Goal: Ask a question: Seek information or help from site administrators or community

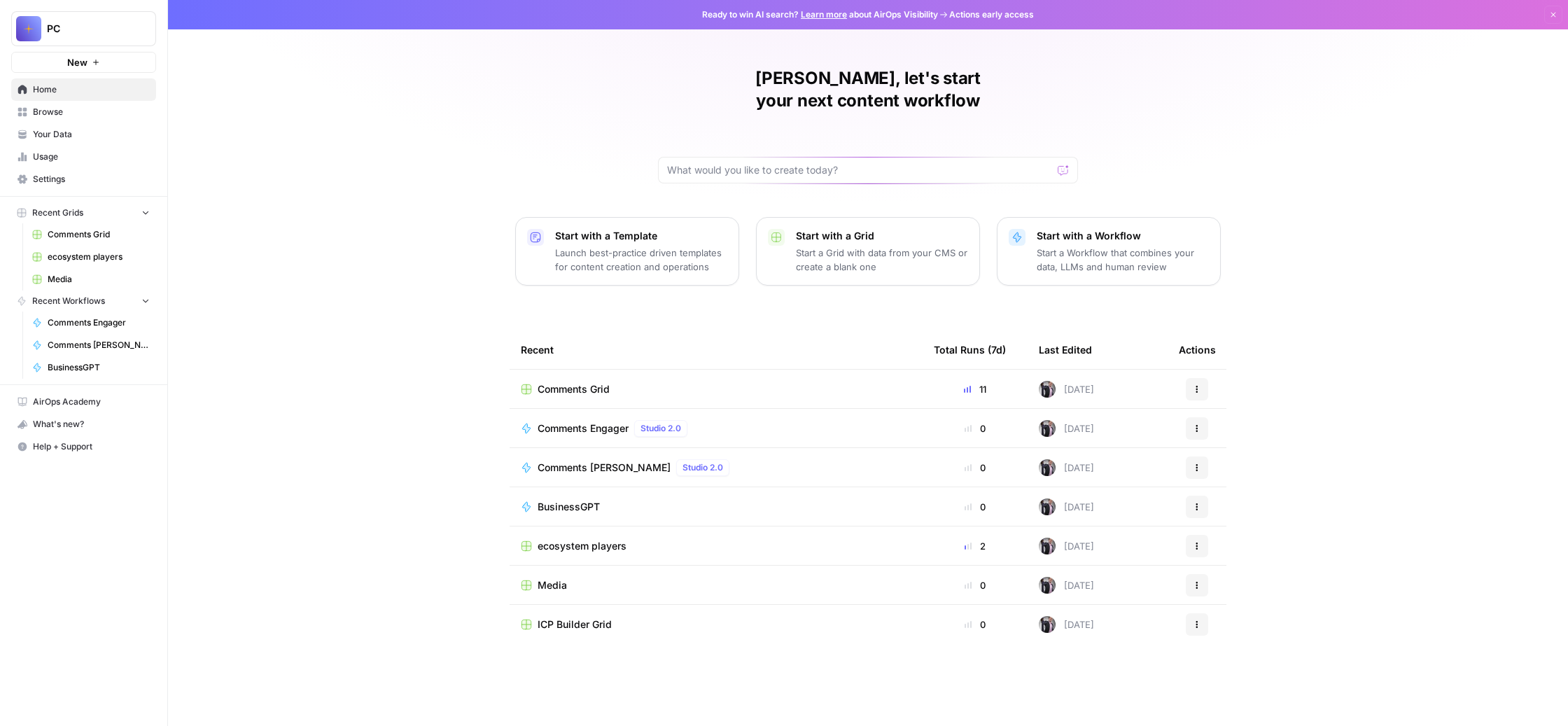
scroll to position [14, 0]
click at [537, 514] on span "BusinessGPT" at bounding box center [568, 506] width 63 height 14
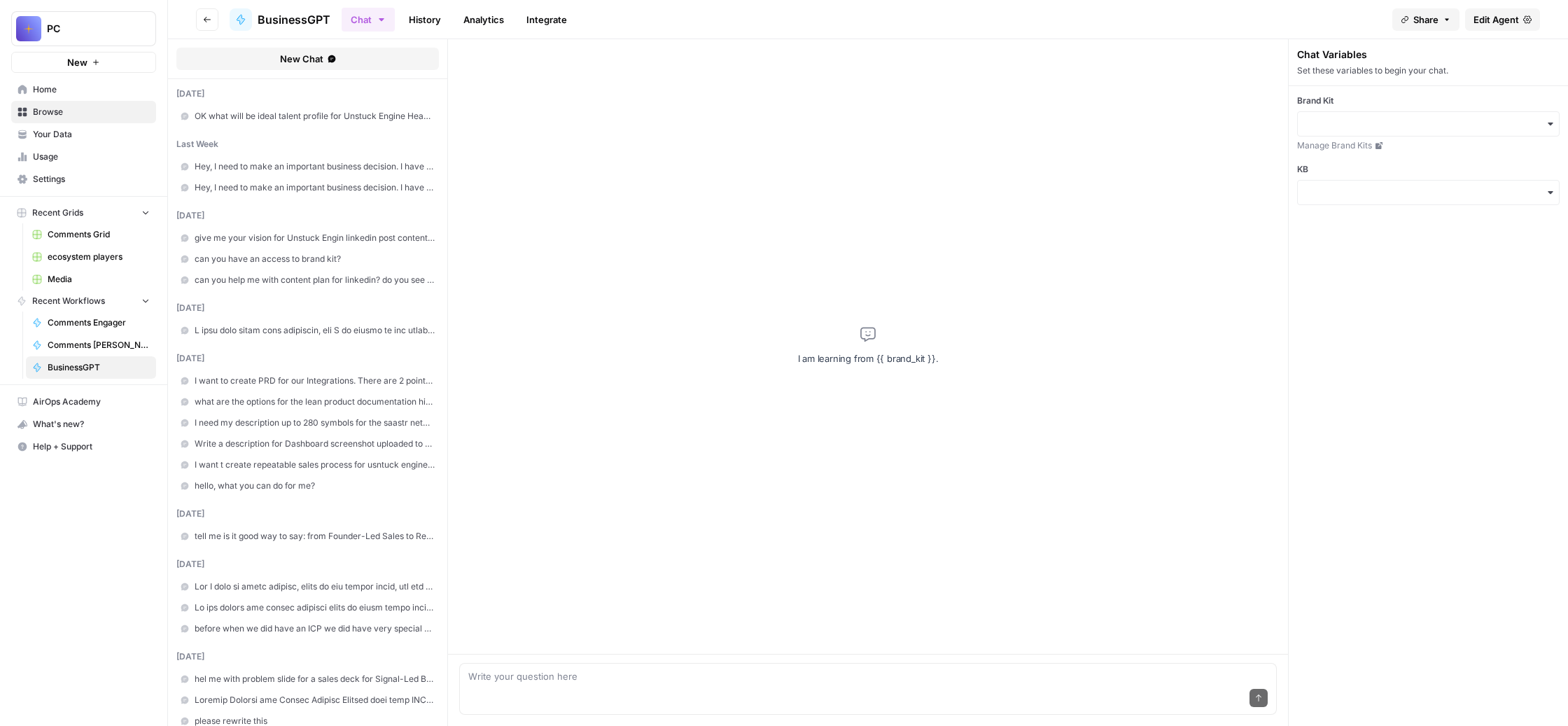
click at [412, 173] on span "Hey, I need to make an important business decision. I have this idea for Linked…" at bounding box center [314, 166] width 240 height 13
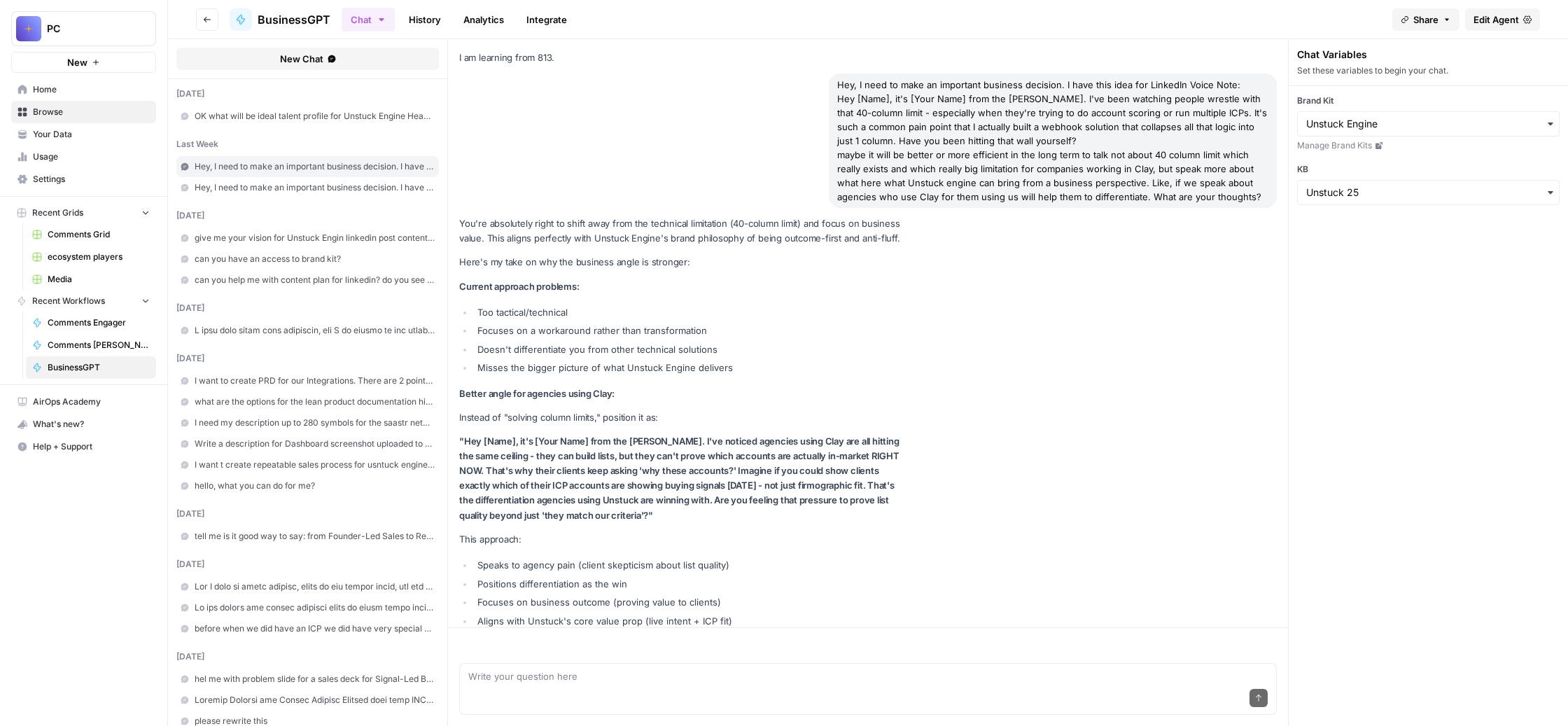
scroll to position [23361, 0]
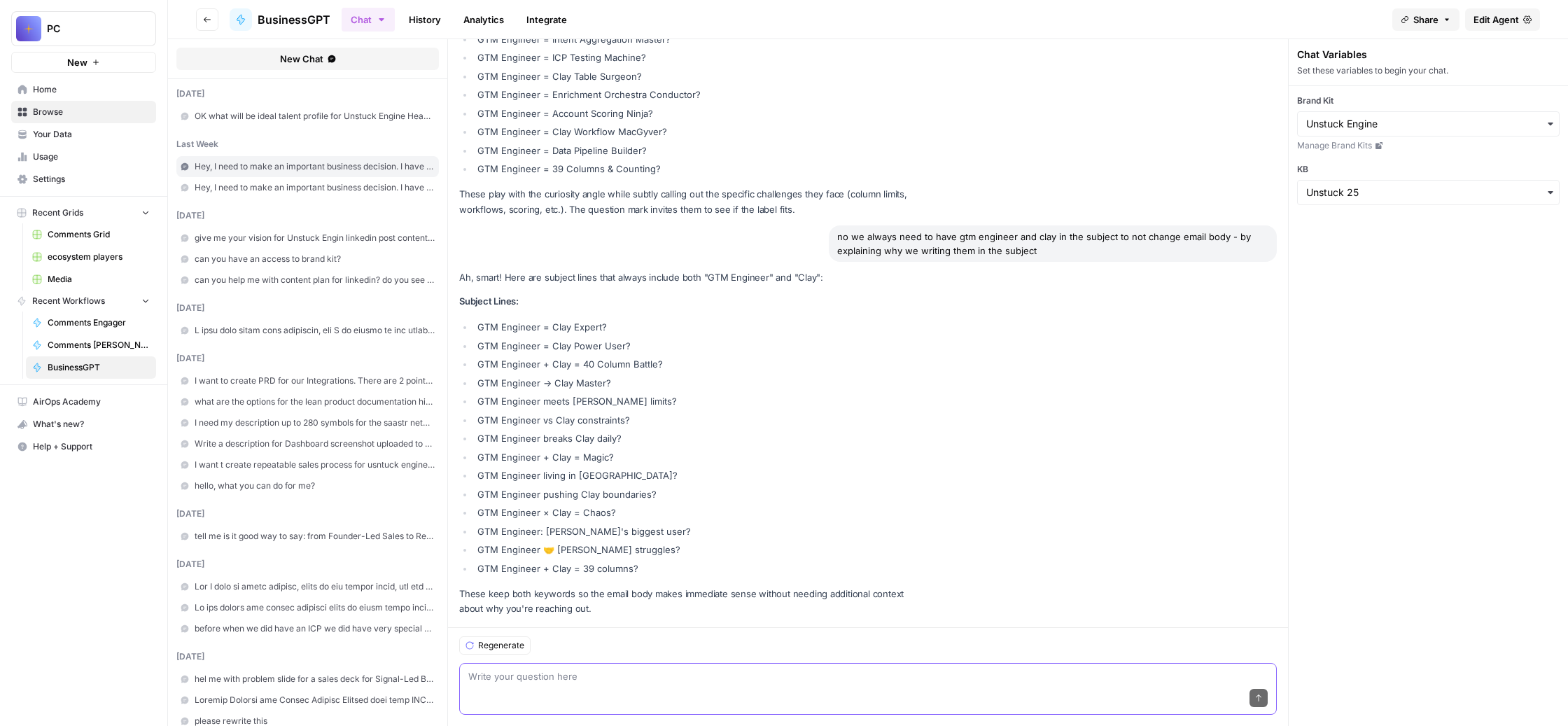
click at [611, 669] on textarea at bounding box center [867, 676] width 799 height 14
type textarea "Ok I got a lot of replies. one of them : happy to know more details"
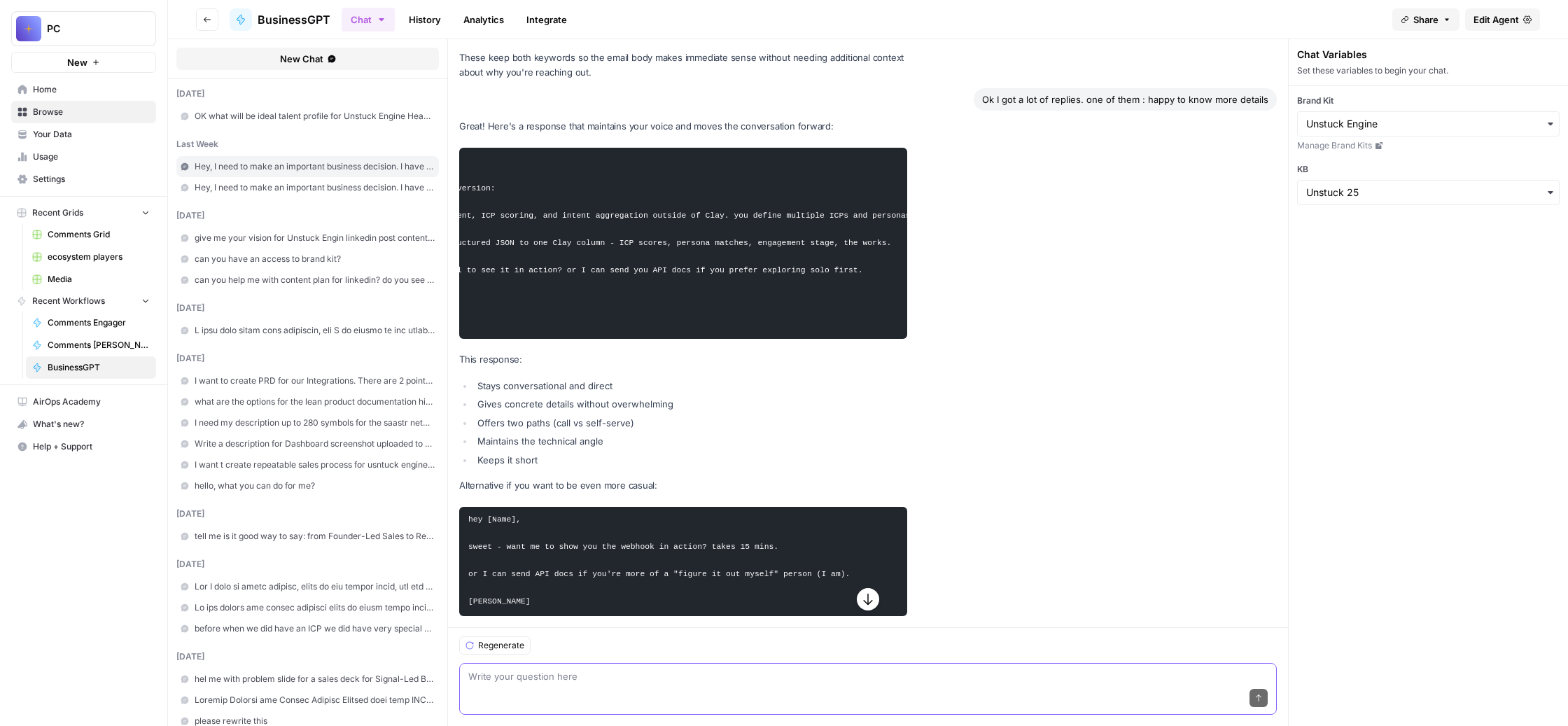
scroll to position [0, 0]
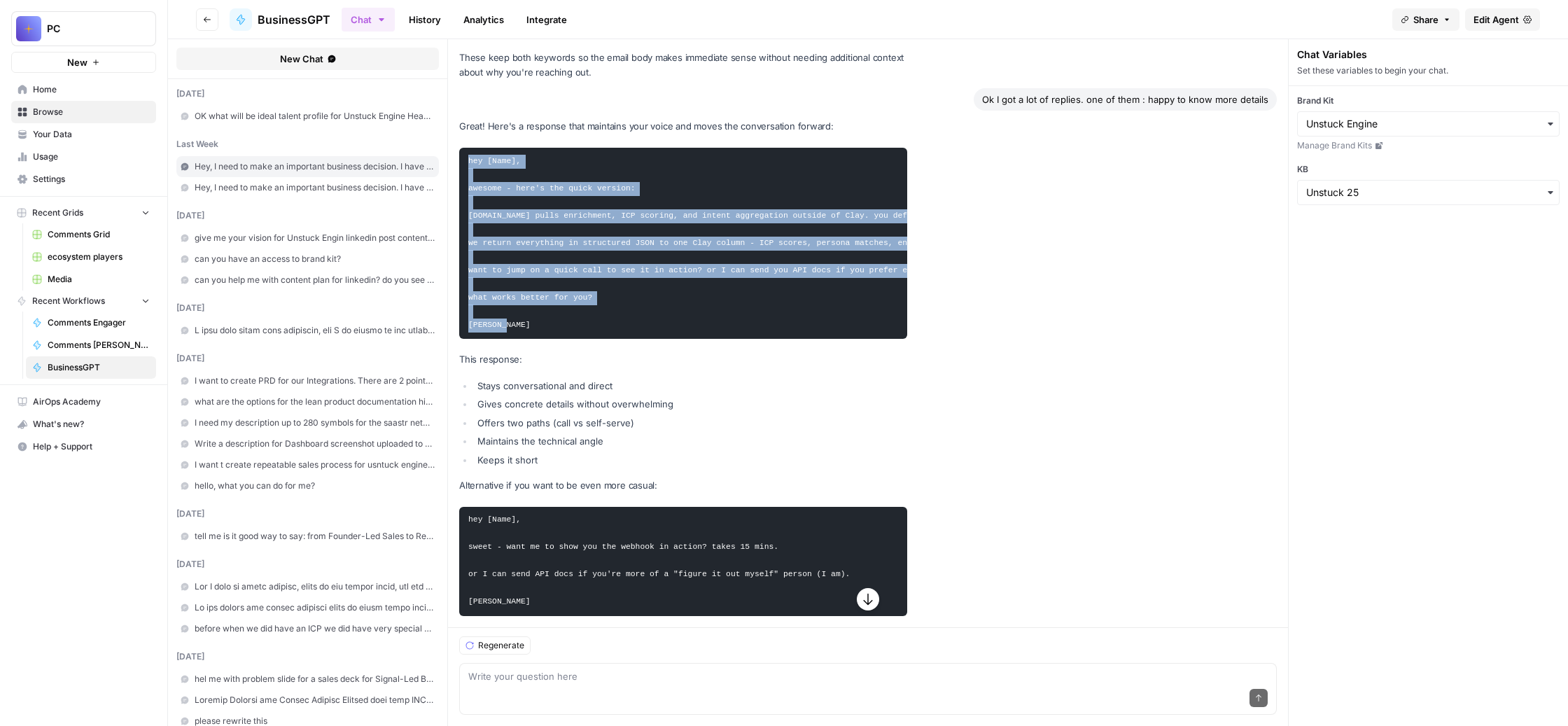
drag, startPoint x: 598, startPoint y: 419, endPoint x: 542, endPoint y: 176, distance: 249.4
click at [542, 176] on pre "hey [Name], awesome - here's the quick version: unstuckengine.com pulls enrichm…" at bounding box center [682, 243] width 448 height 191
copy code "hey [Name], awesome - here's the quick version: unstuckengine.com pulls enrichm…"
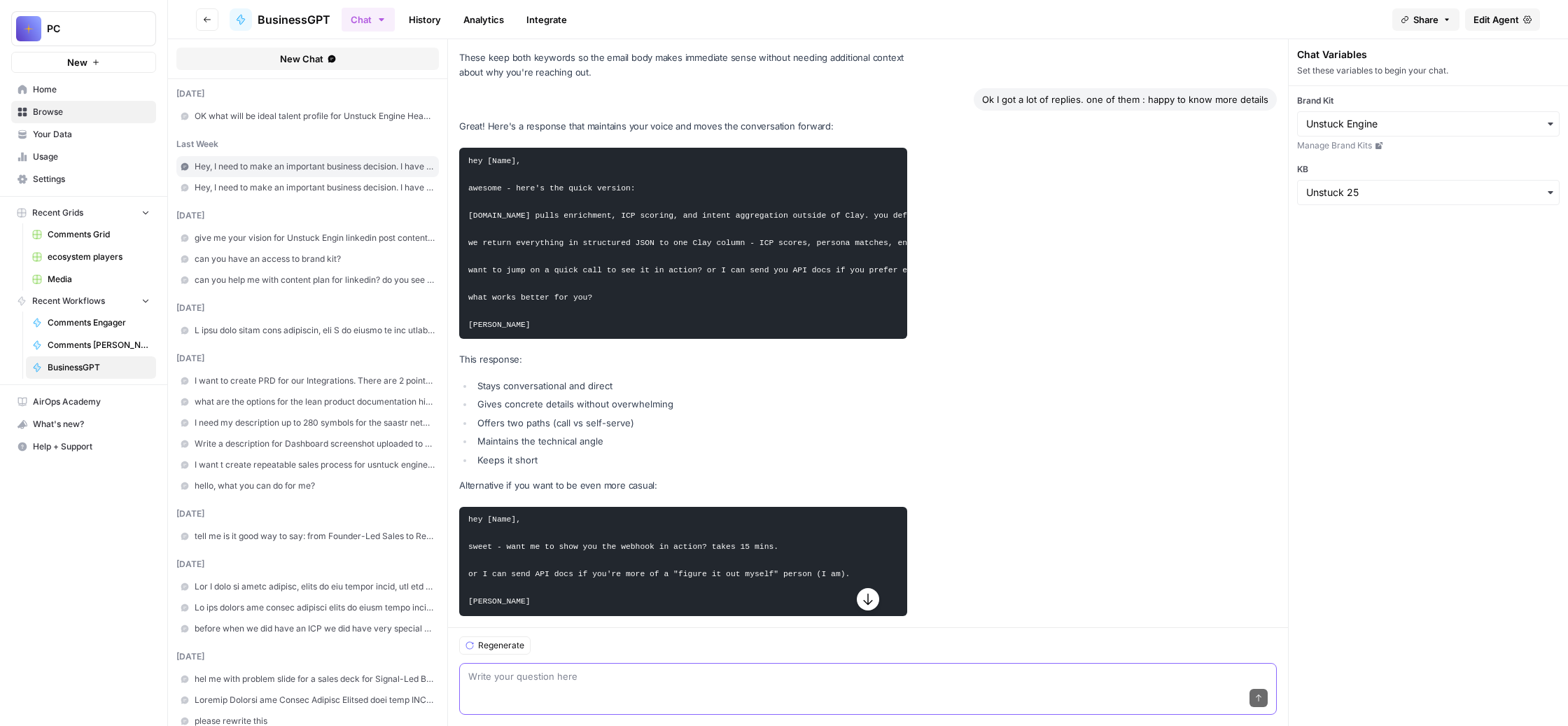
click at [573, 669] on textarea at bounding box center [867, 676] width 799 height 14
paste textarea "hey [Name], awesome - here's the quick version: unstuckengine.com pulls enrichm…"
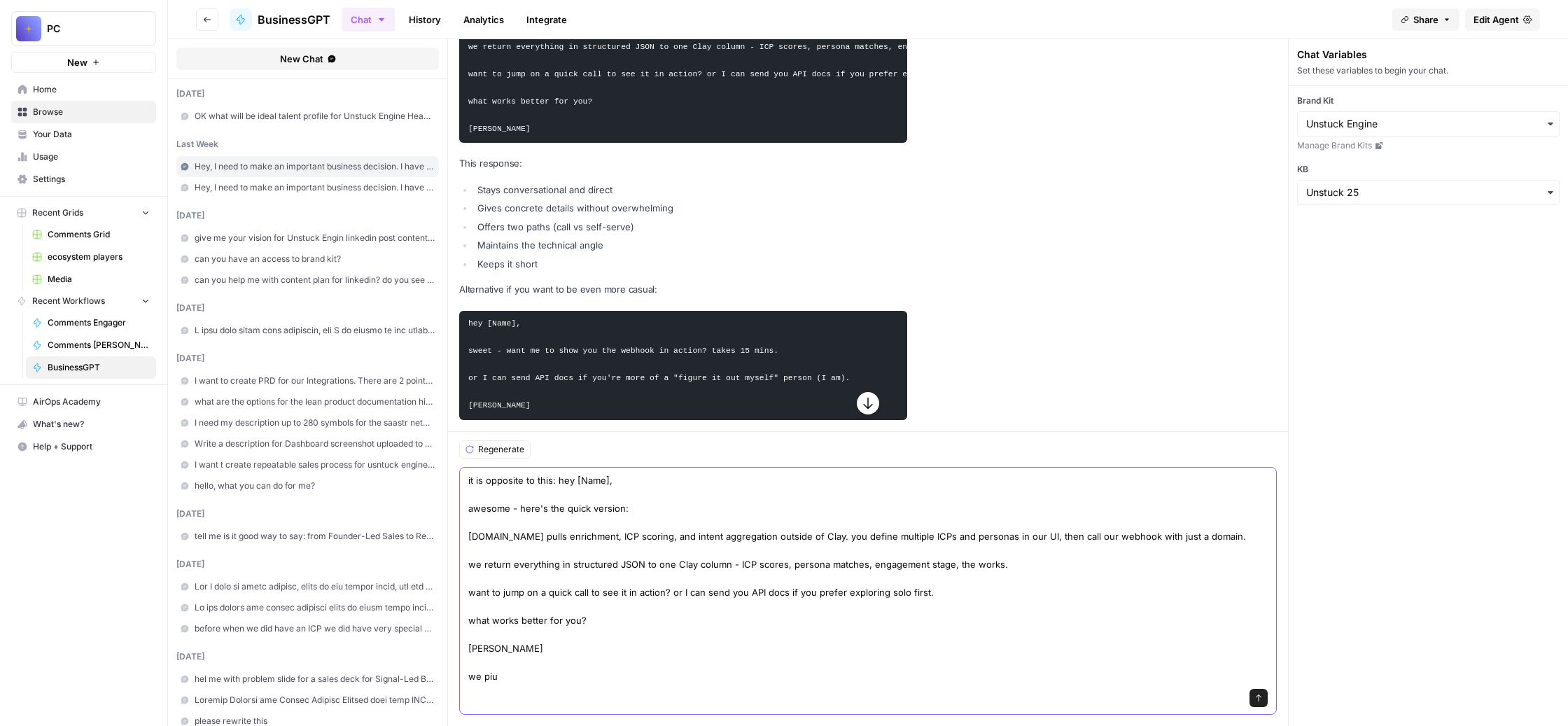
scroll to position [70, 0]
click at [822, 662] on textarea "it is opposite to this: hey [Name], awesome - here's the quick version: unstuck…" at bounding box center [867, 578] width 799 height 210
click at [635, 662] on textarea "it is opposite to this: hey [Name], awesome - here's the quick version: unstuck…" at bounding box center [867, 578] width 799 height 210
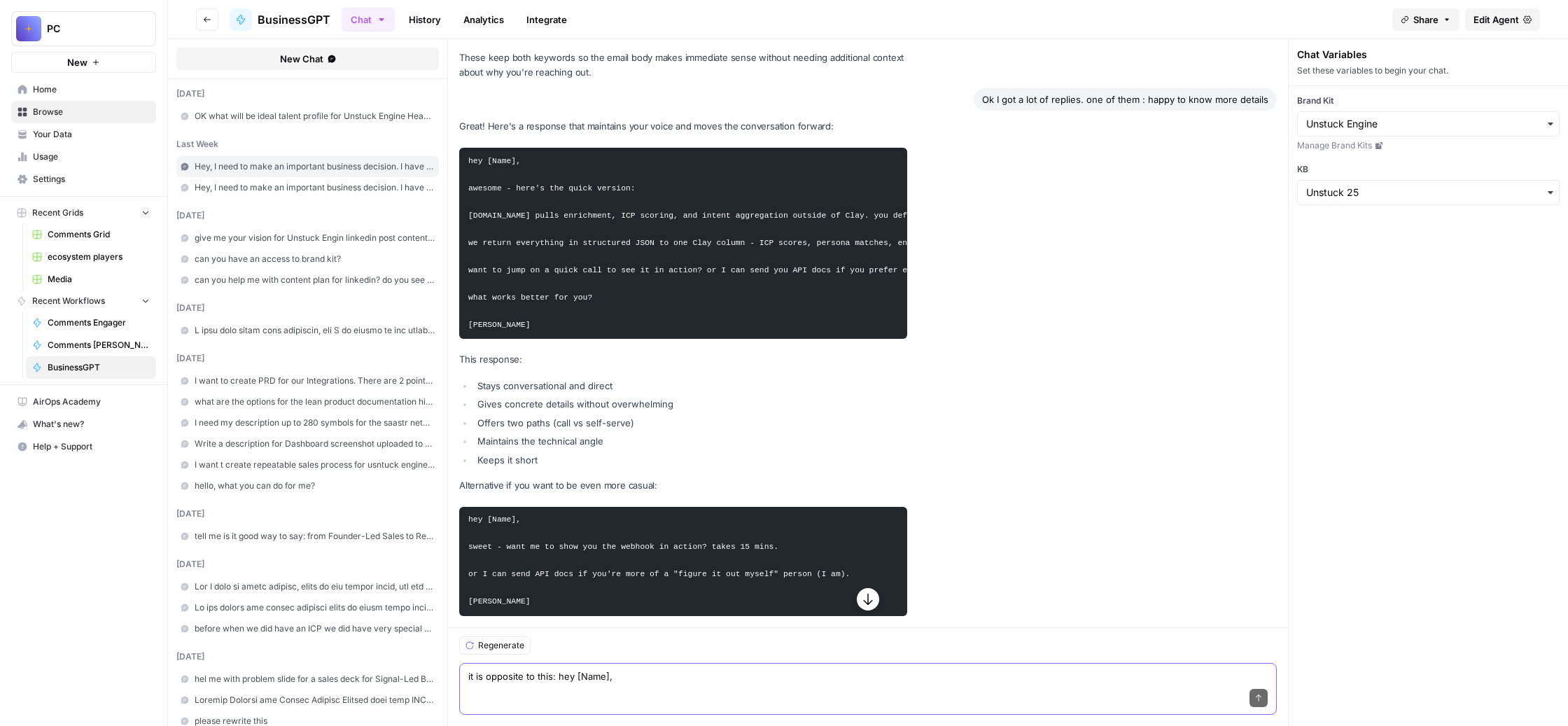
scroll to position [24030, 0]
click at [762, 669] on textarea "it is opposite to this: hey [Name], awesome - here's the quick version: unstuck…" at bounding box center [867, 676] width 799 height 14
click at [765, 684] on div "Send" at bounding box center [867, 699] width 799 height 31
click at [770, 669] on textarea "it is opposite to this: hey [Name], awesome - here's the quick version: unstuck…" at bounding box center [867, 676] width 799 height 14
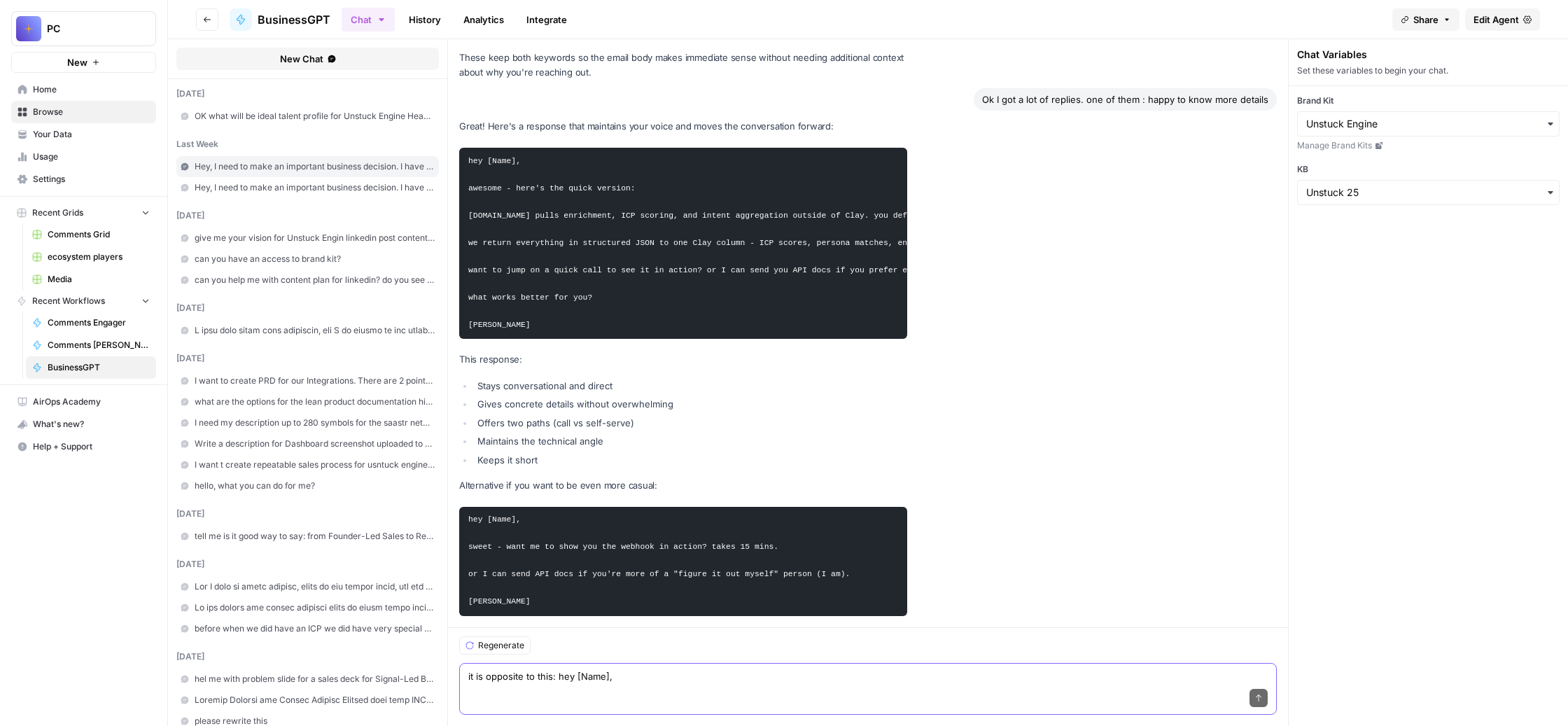
click at [808, 669] on textarea "it is opposite to this: hey [Name], awesome - here's the quick version: unstuck…" at bounding box center [867, 676] width 799 height 14
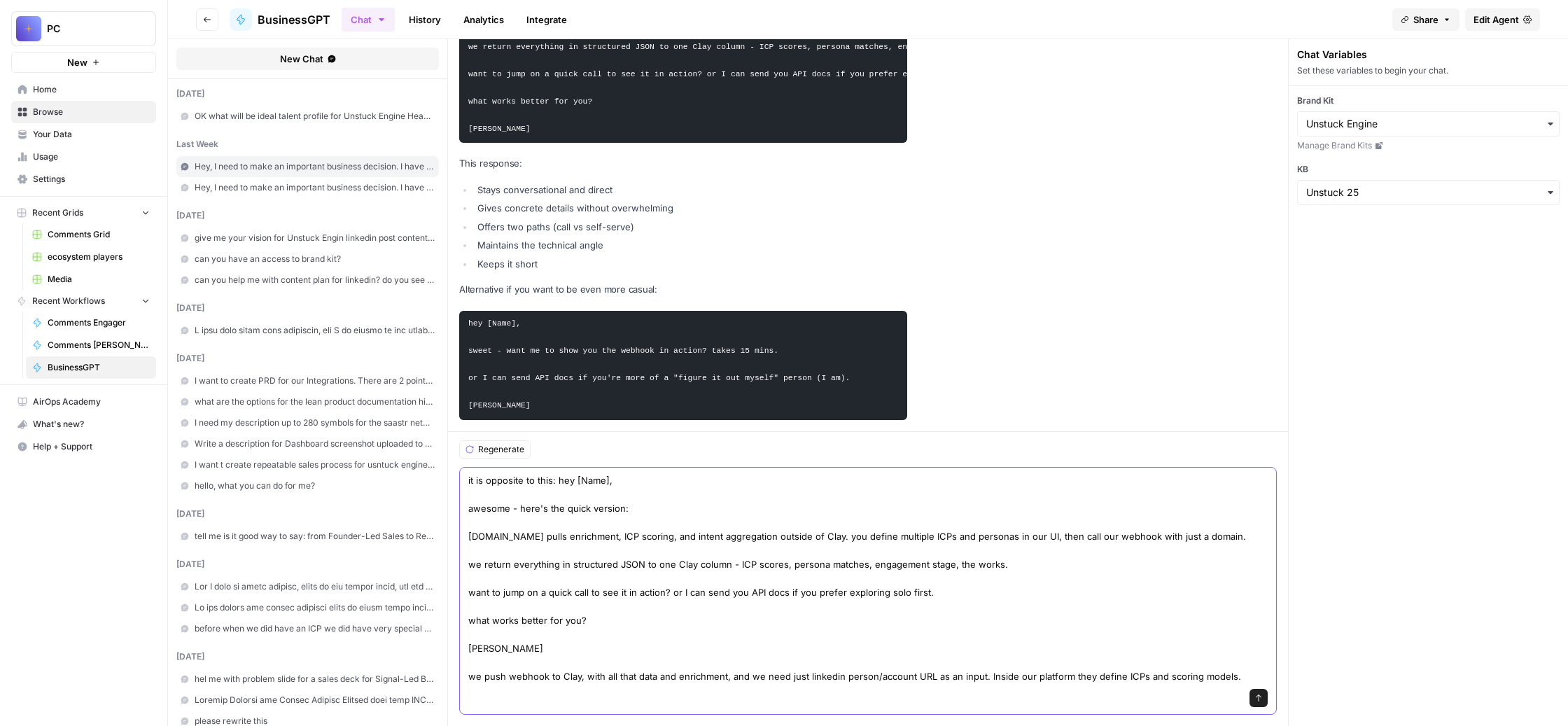
scroll to position [24430, 0]
click at [732, 647] on textarea "it is opposite to this: hey [Name], awesome - here's the quick version: unstuck…" at bounding box center [867, 578] width 799 height 210
click at [955, 659] on textarea "it is opposite to this: hey [Name], awesome - here's the quick version: unstuck…" at bounding box center [867, 578] width 799 height 210
click at [981, 656] on textarea "it is opposite to this: hey [Name], awesome - here's the quick version: unstuck…" at bounding box center [867, 578] width 799 height 210
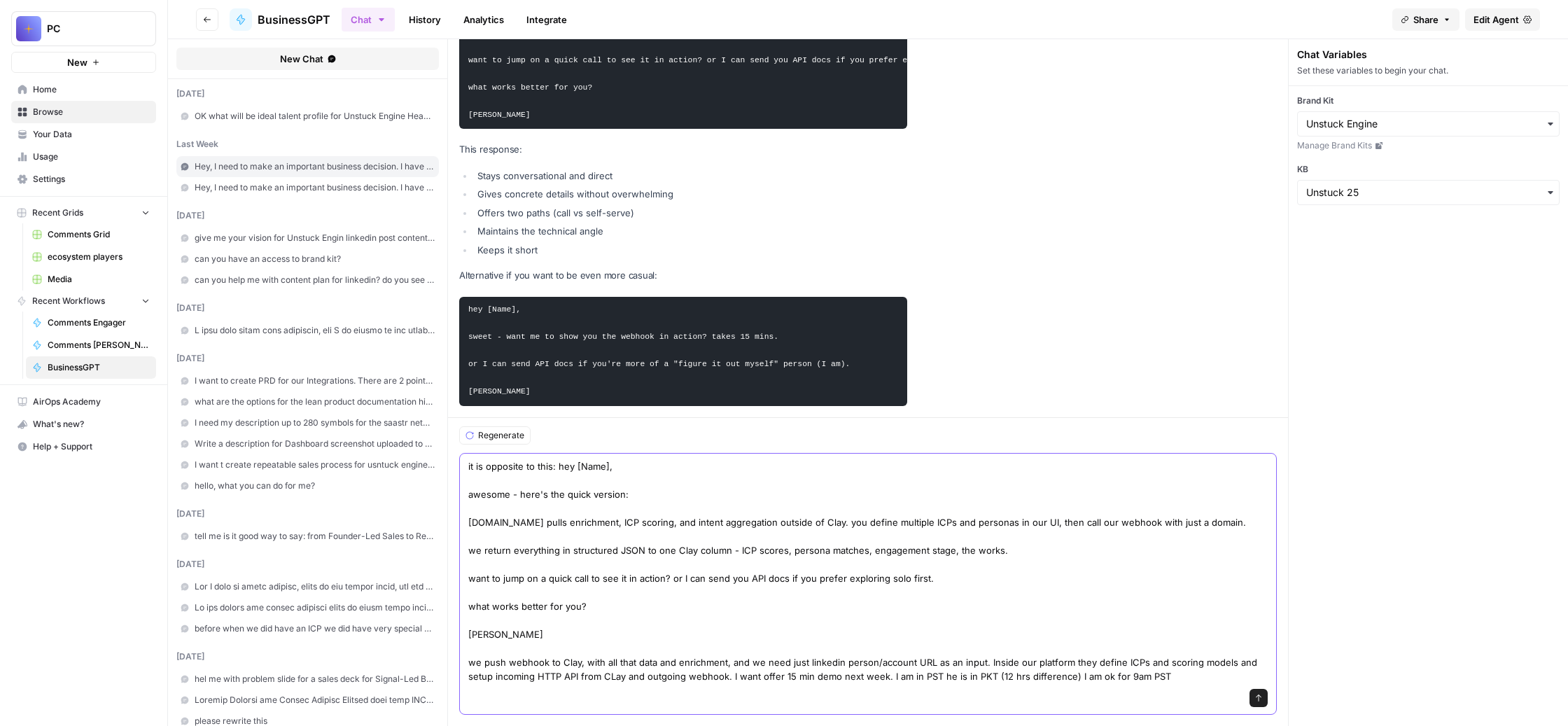
scroll to position [134, 0]
type textarea "it is opposite to this: hey [Name], awesome - here's the quick version: unstuck…"
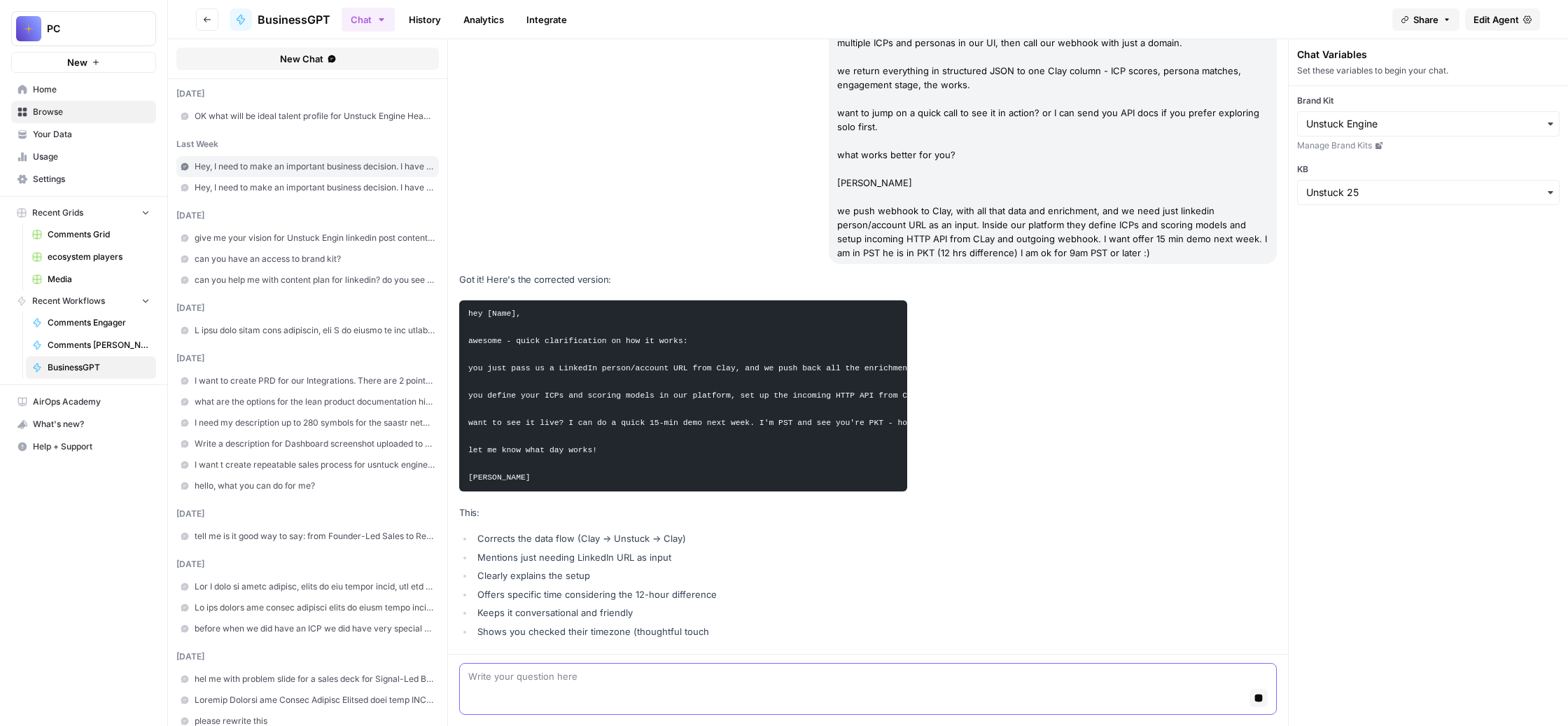
scroll to position [25160, 0]
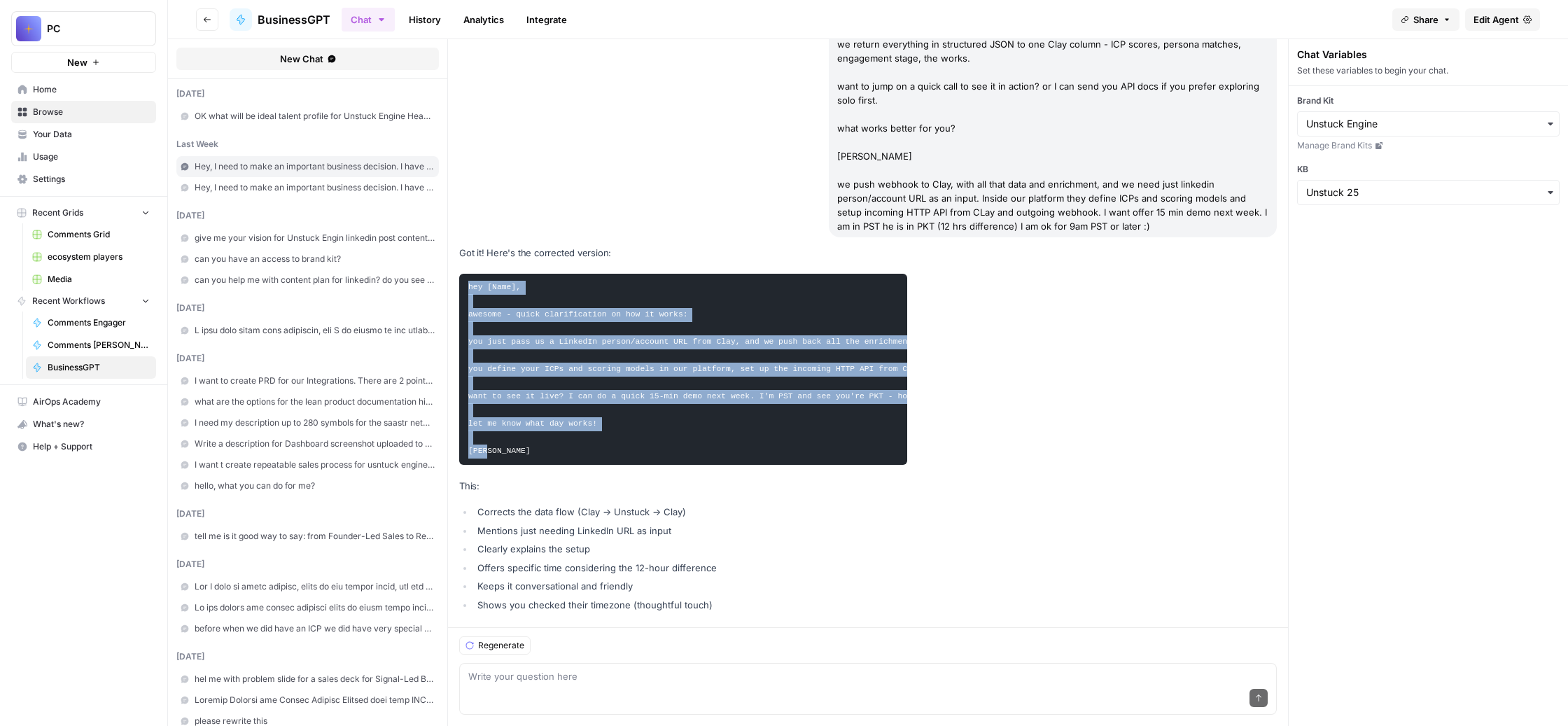
drag, startPoint x: 582, startPoint y: 363, endPoint x: 537, endPoint y: 110, distance: 257.0
click at [537, 273] on pre "hey [Name], awesome - quick clarification on how it works: you just pass us a L…" at bounding box center [682, 369] width 448 height 191
copy code "hey [Name], awesome - quick clarification on how it works: you just pass us a L…"
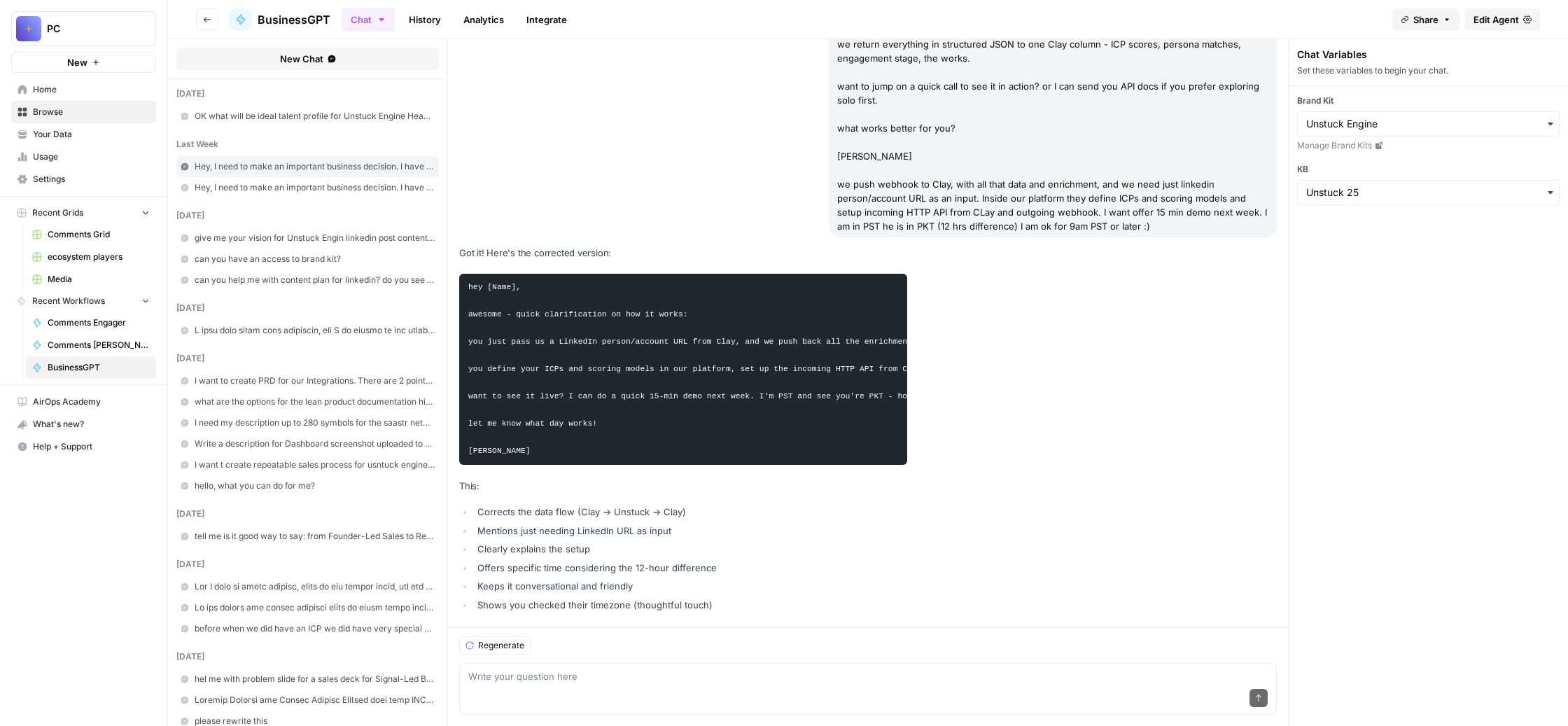
click at [619, 684] on div "Send" at bounding box center [867, 699] width 799 height 31
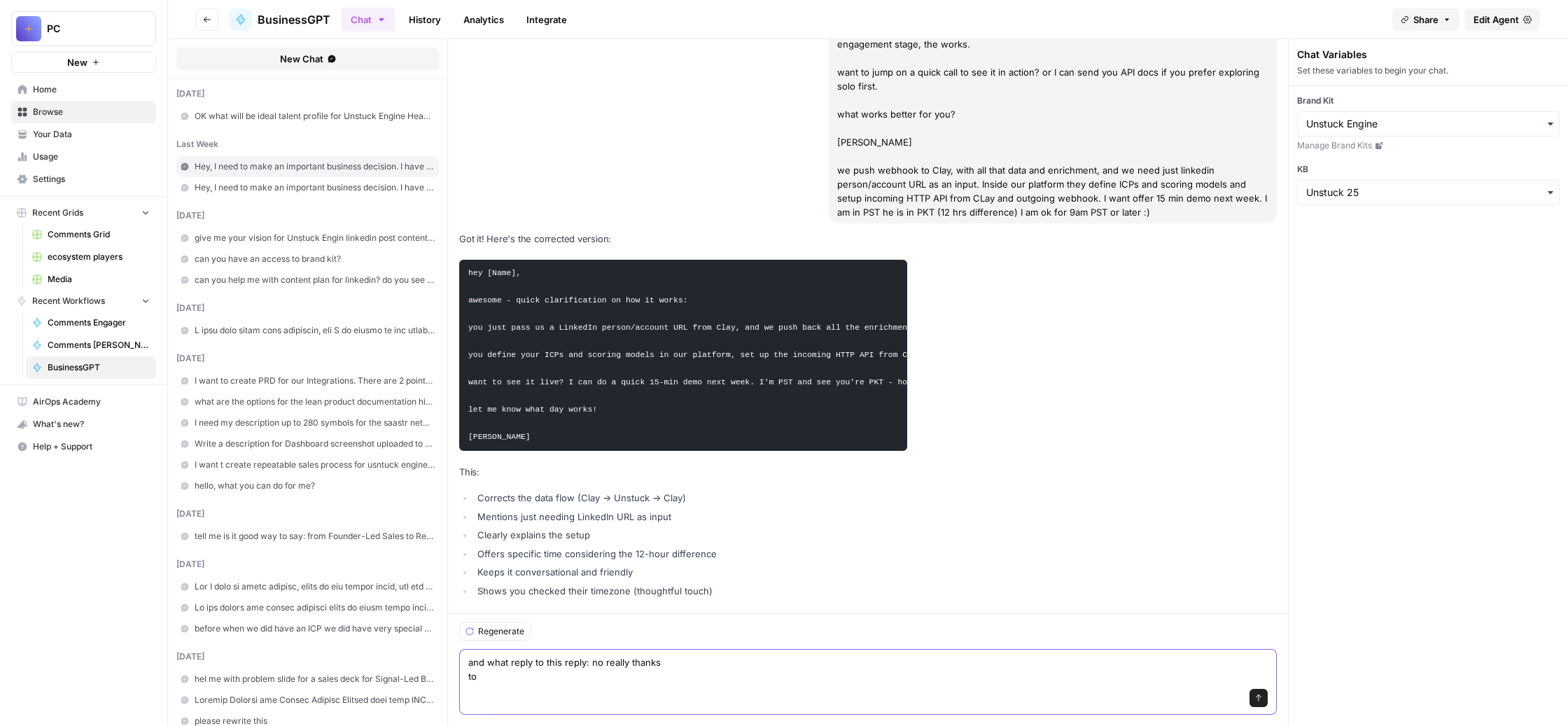
scroll to position [25220, 0]
click at [895, 662] on textarea "and what reply to this reply: no really thanks to refresh your memory, this wha…" at bounding box center [867, 668] width 799 height 28
paste textarea "text [name], bet you’re living in Clay like the rest of GTM Engineers. did you …"
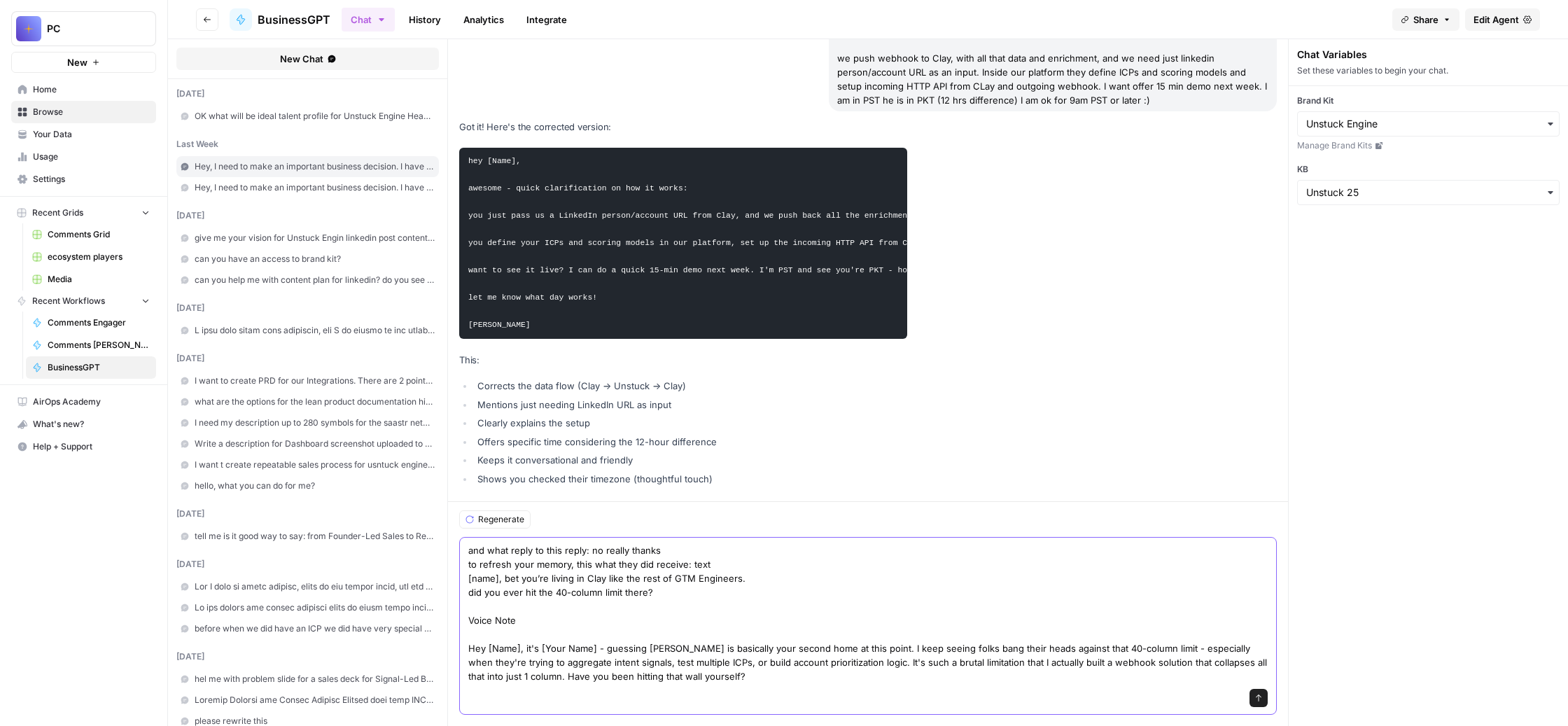
scroll to position [25409, 0]
type textarea "and what reply to this reply: no really thanks to refresh your memory, this wha…"
click at [1263, 693] on icon "submit" at bounding box center [1258, 697] width 9 height 9
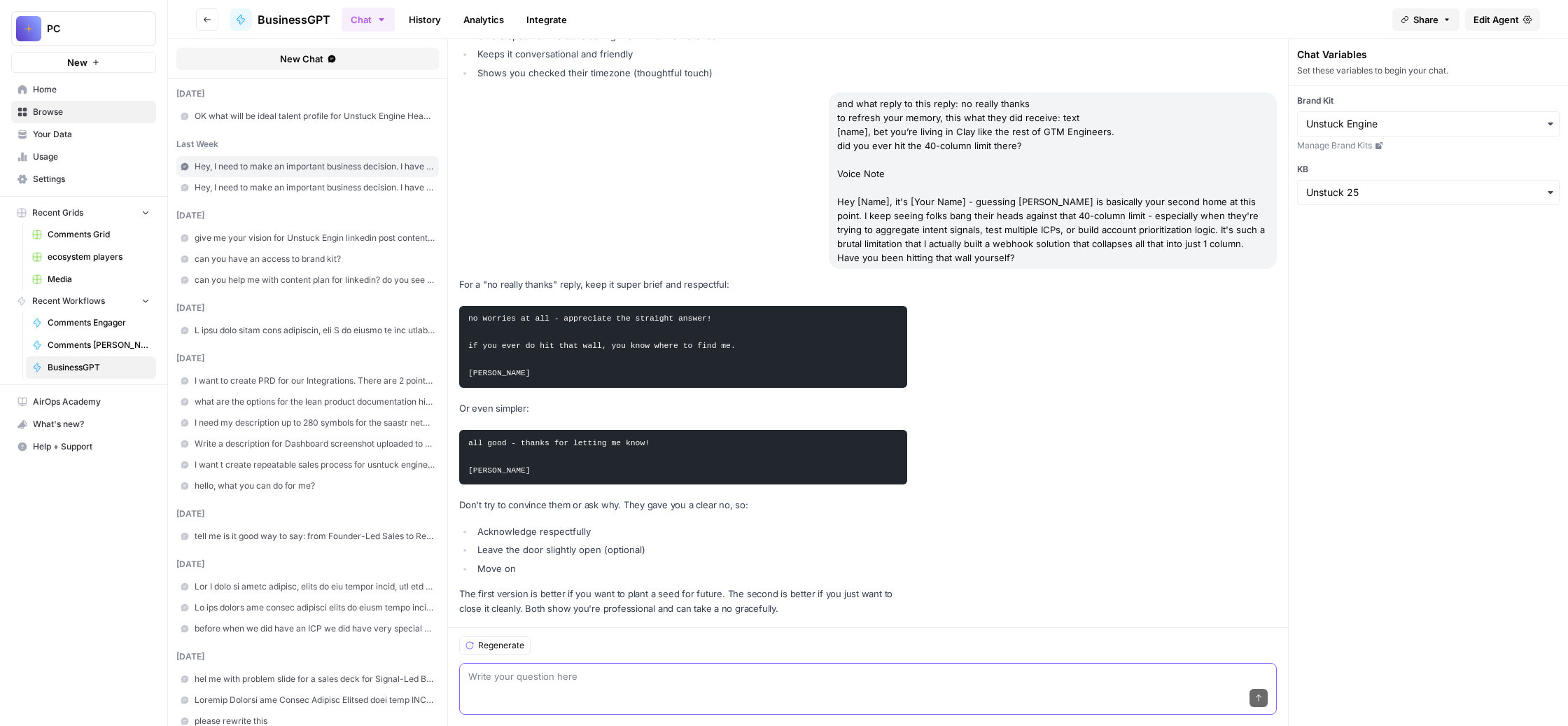
scroll to position [25998, 0]
click at [655, 684] on div "Send" at bounding box center [867, 699] width 799 height 31
type textarea "I really want build relationships. also I want you reply using plain text"
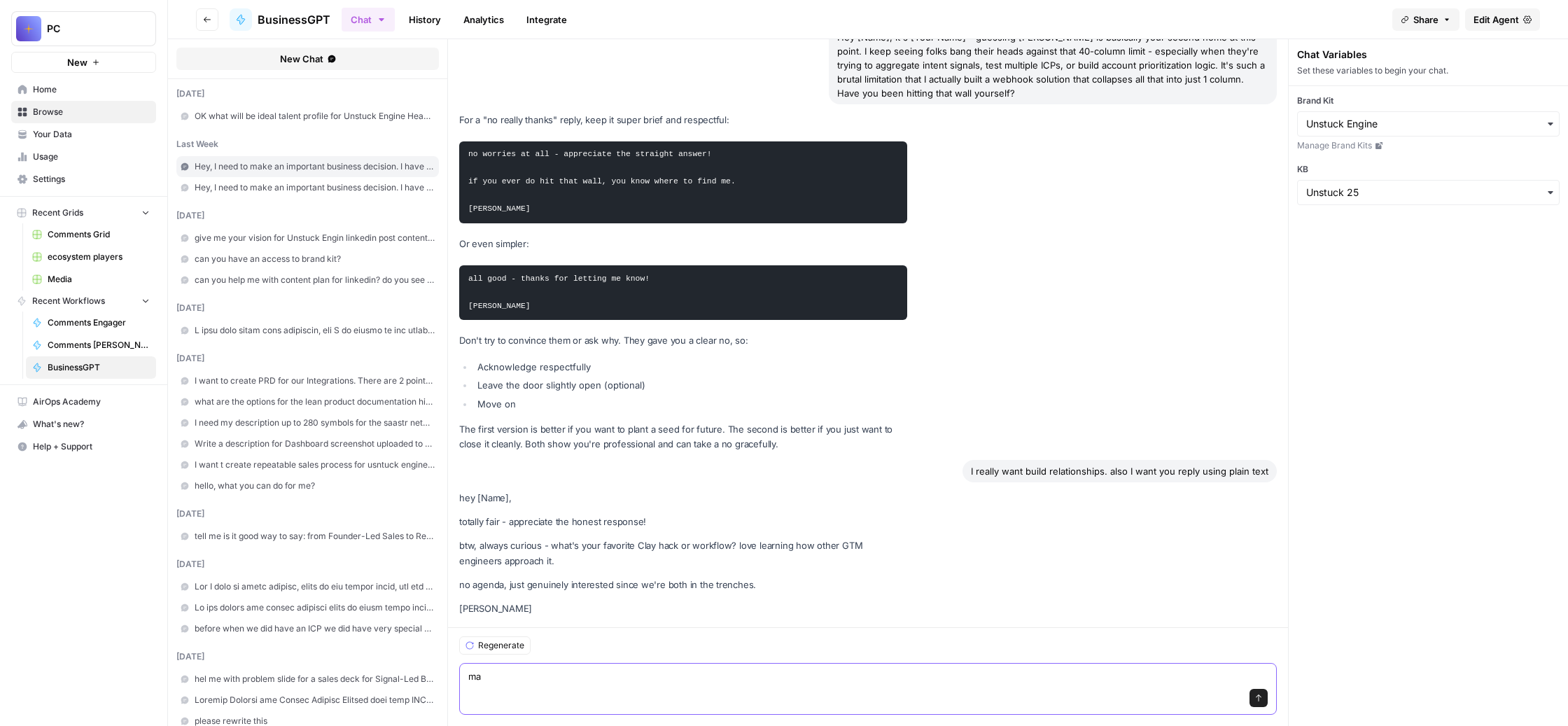
scroll to position [26244, 0]
type textarea "maybe talk about his challenges?"
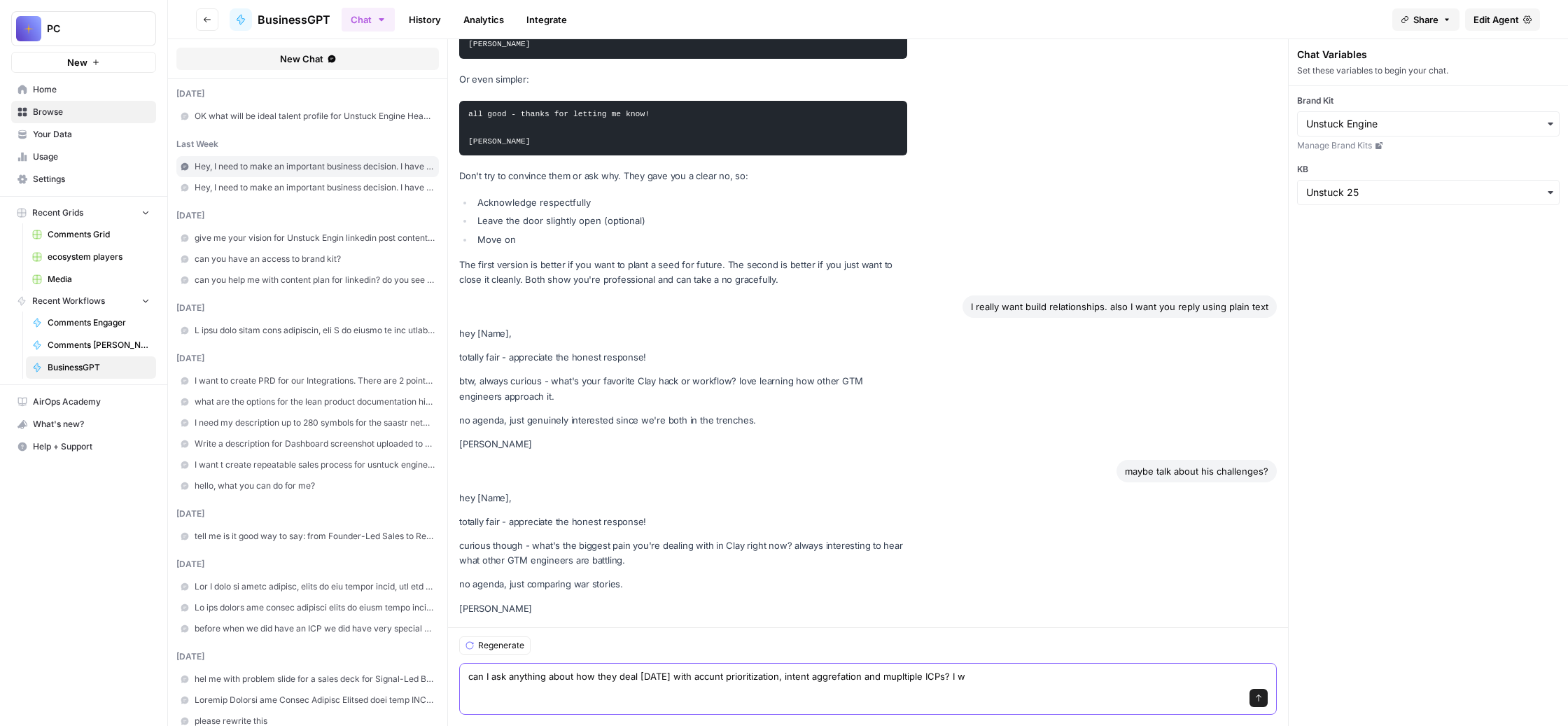
scroll to position [26512, 0]
type textarea "can I ask anything about how they deal today with accunt prioritization, intent…"
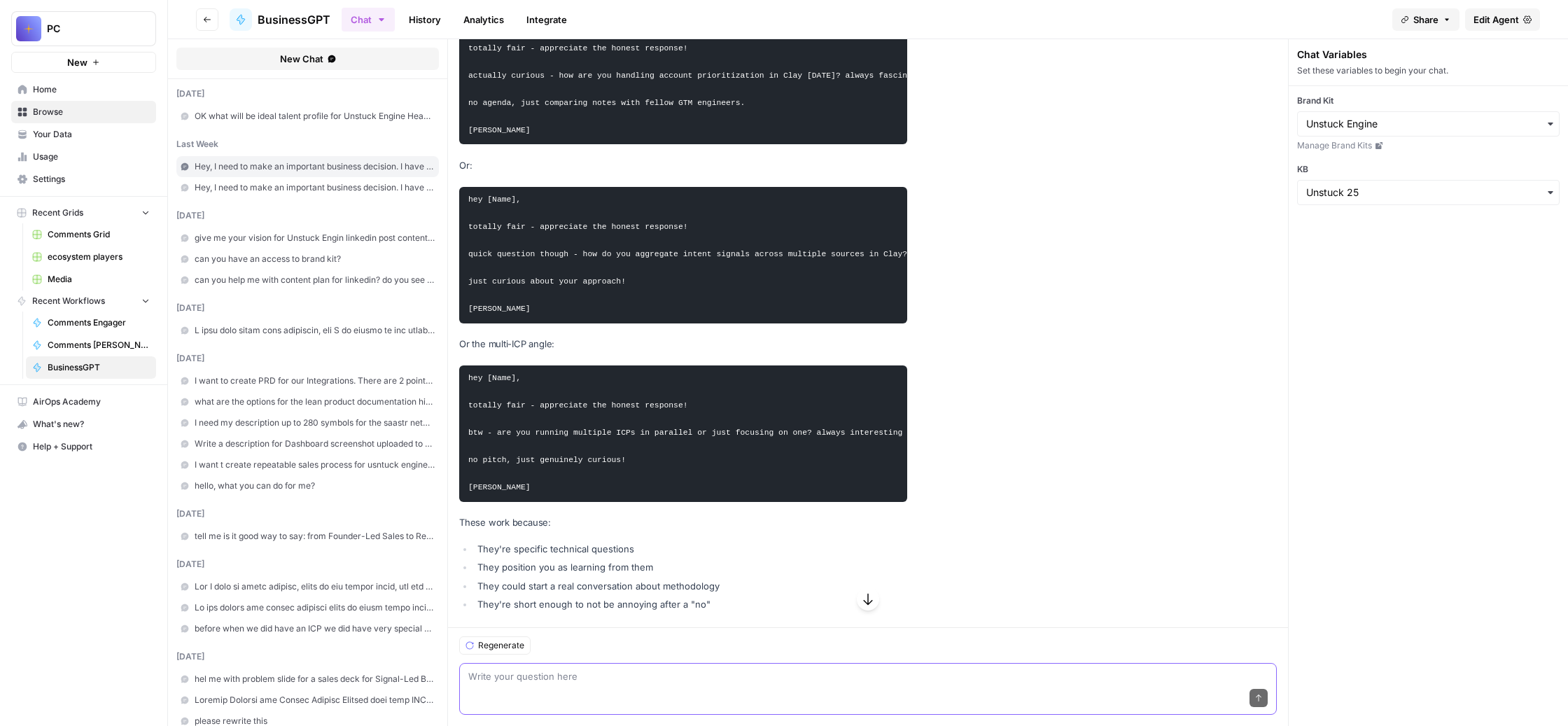
scroll to position [27230, 0]
click at [698, 669] on textarea at bounding box center [867, 676] width 799 height 14
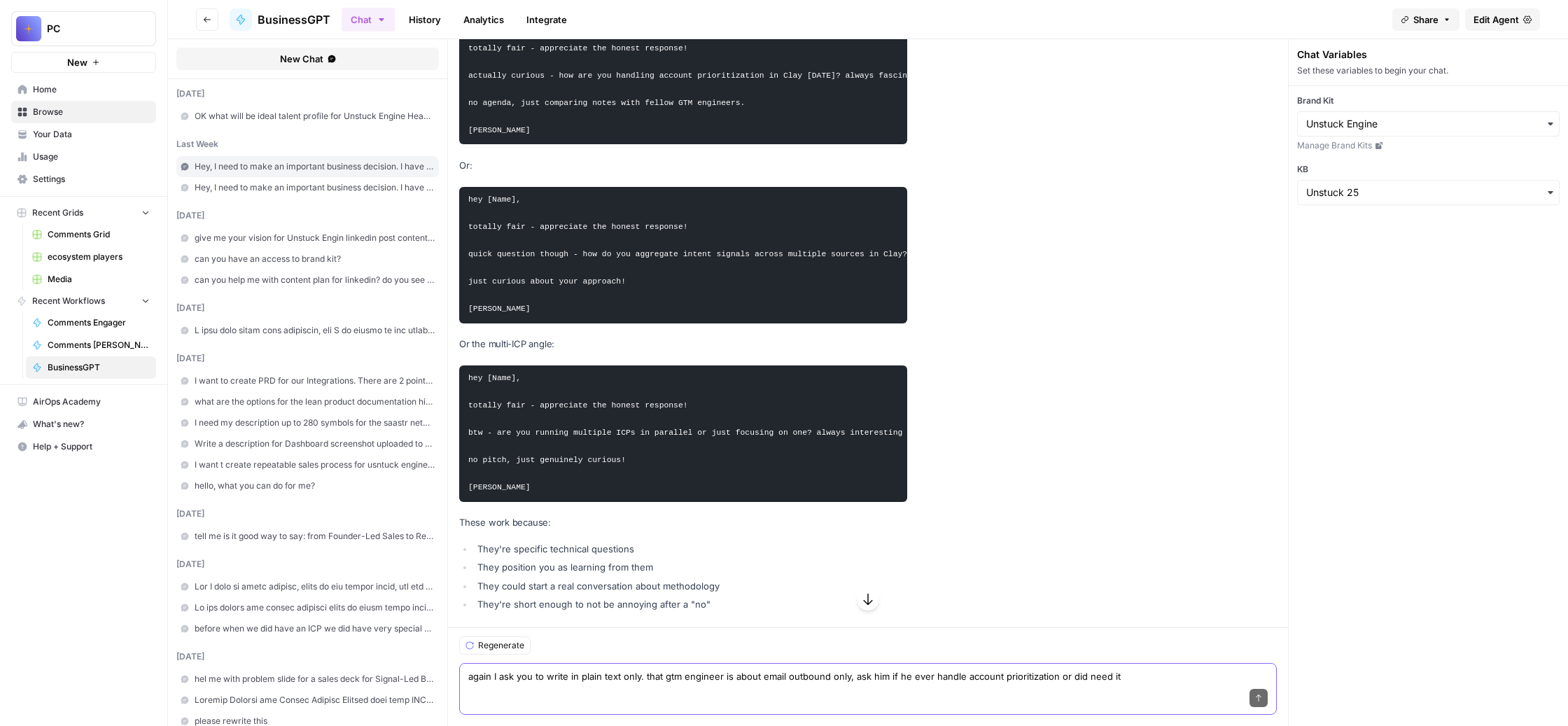
scroll to position [27291, 0]
click at [1003, 684] on div "Send" at bounding box center [867, 699] width 799 height 31
click at [1239, 669] on textarea "again I ask you to write in plain text only. that gtm engineer is about email o…" at bounding box center [867, 676] width 799 height 14
click at [1240, 669] on textarea "again I ask you to write in plain text only. that gtm engineer is about email o…" at bounding box center [867, 676] width 799 height 14
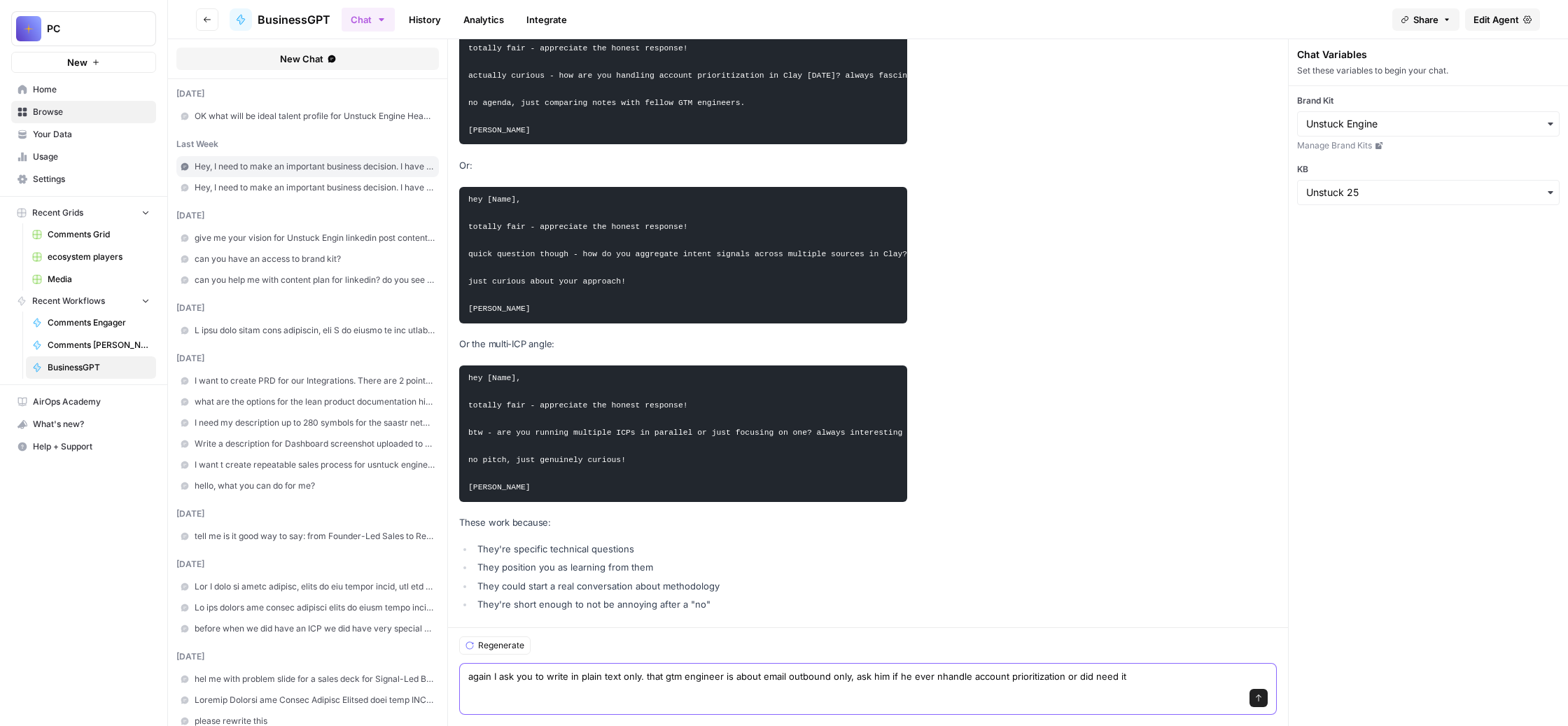
scroll to position [27718, 0]
type textarea "again I ask you to write in plain text only. that gtm engineer is about email o…"
click at [1263, 688] on button "Send" at bounding box center [1258, 697] width 18 height 18
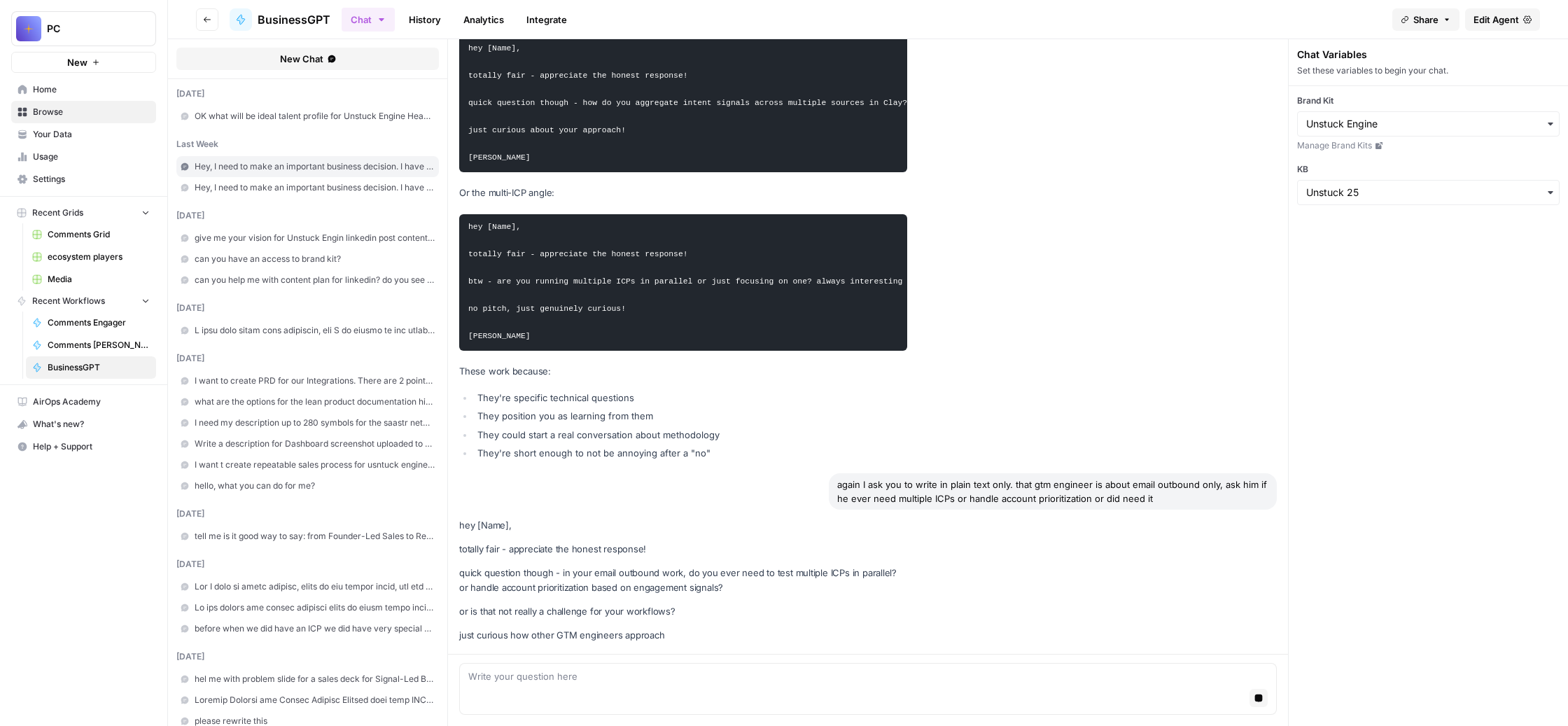
scroll to position [27961, 0]
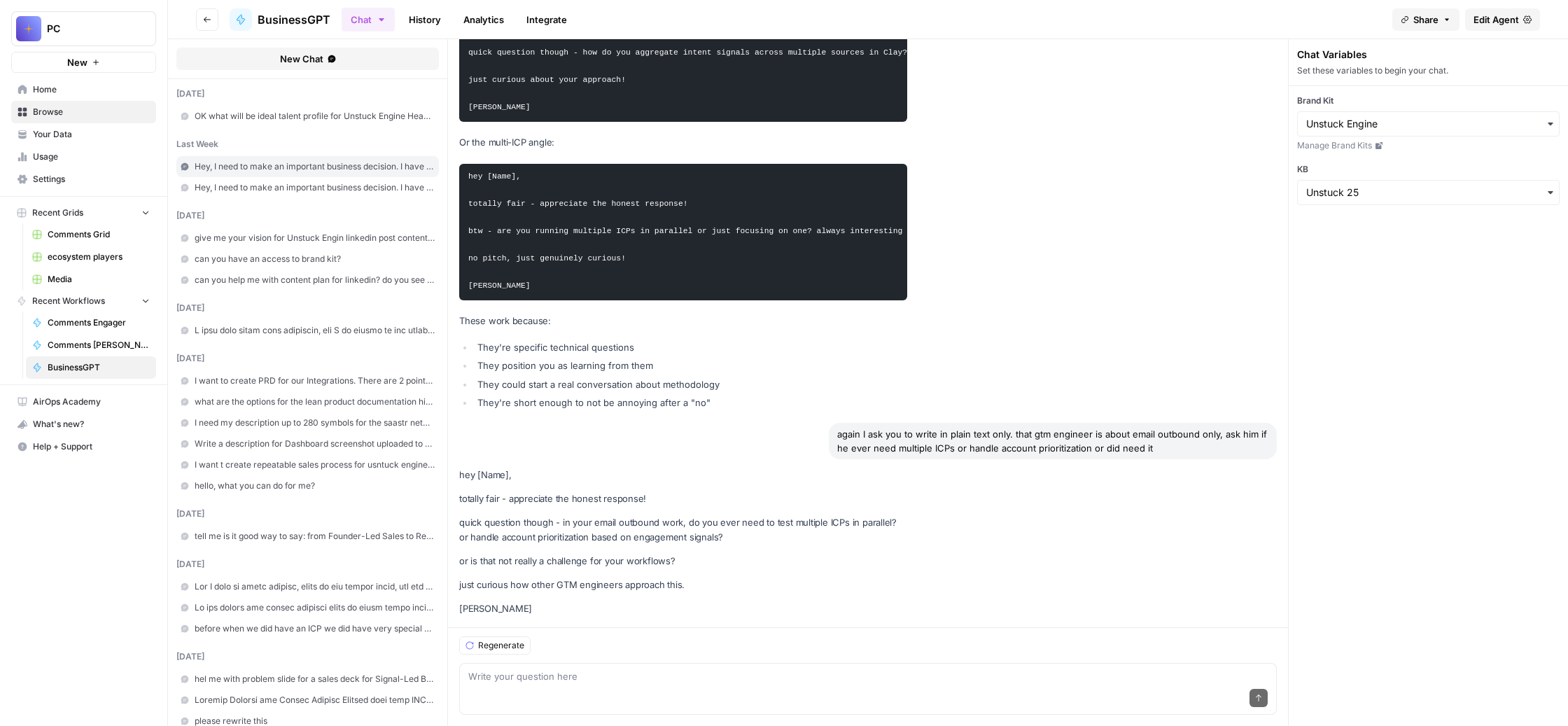
click at [726, 684] on div "Send" at bounding box center [867, 699] width 799 height 31
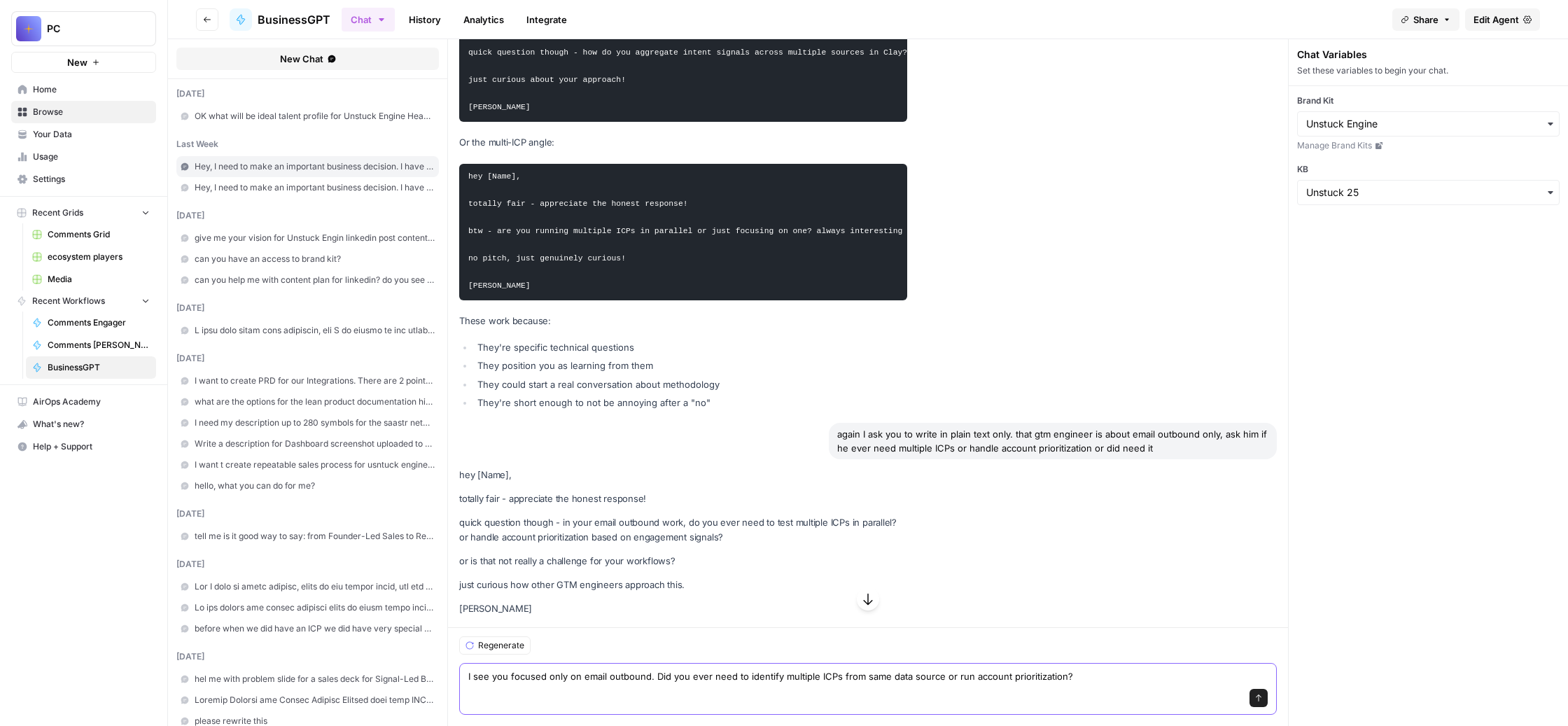
scroll to position [26684, 0]
drag, startPoint x: 961, startPoint y: 85, endPoint x: 763, endPoint y: 81, distance: 198.0
copy p "since we're both in the trenches"
click at [822, 669] on textarea "I see you focused only on email outbound. Did you ever need to identify multipl…" at bounding box center [867, 676] width 799 height 14
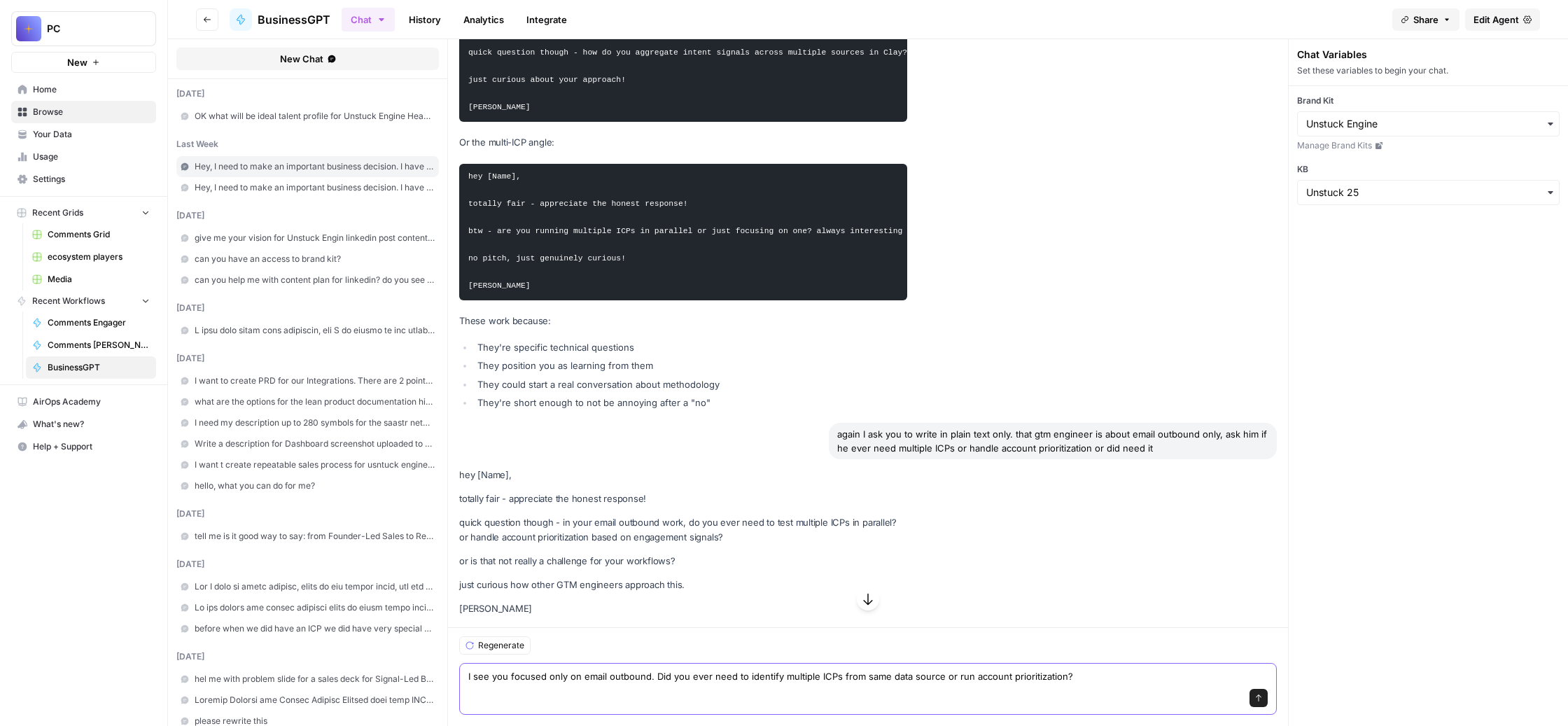
paste textarea "since we're both in the trenches"
click at [829, 669] on textarea "I see you focused only on email outbound. since we're both in the trenchesDid y…" at bounding box center [867, 676] width 799 height 14
click at [1033, 669] on textarea "I see you focused only on email outbound. Since we're both in the trenchesDid y…" at bounding box center [867, 676] width 799 height 14
click at [1033, 669] on textarea "I see you focused only on email outbound. Since we're both in the trenches, Did…" at bounding box center [867, 676] width 799 height 14
click at [1045, 669] on textarea "I see you focused only on email outbound. Since we're both in the trenches, Did…" at bounding box center [867, 676] width 799 height 14
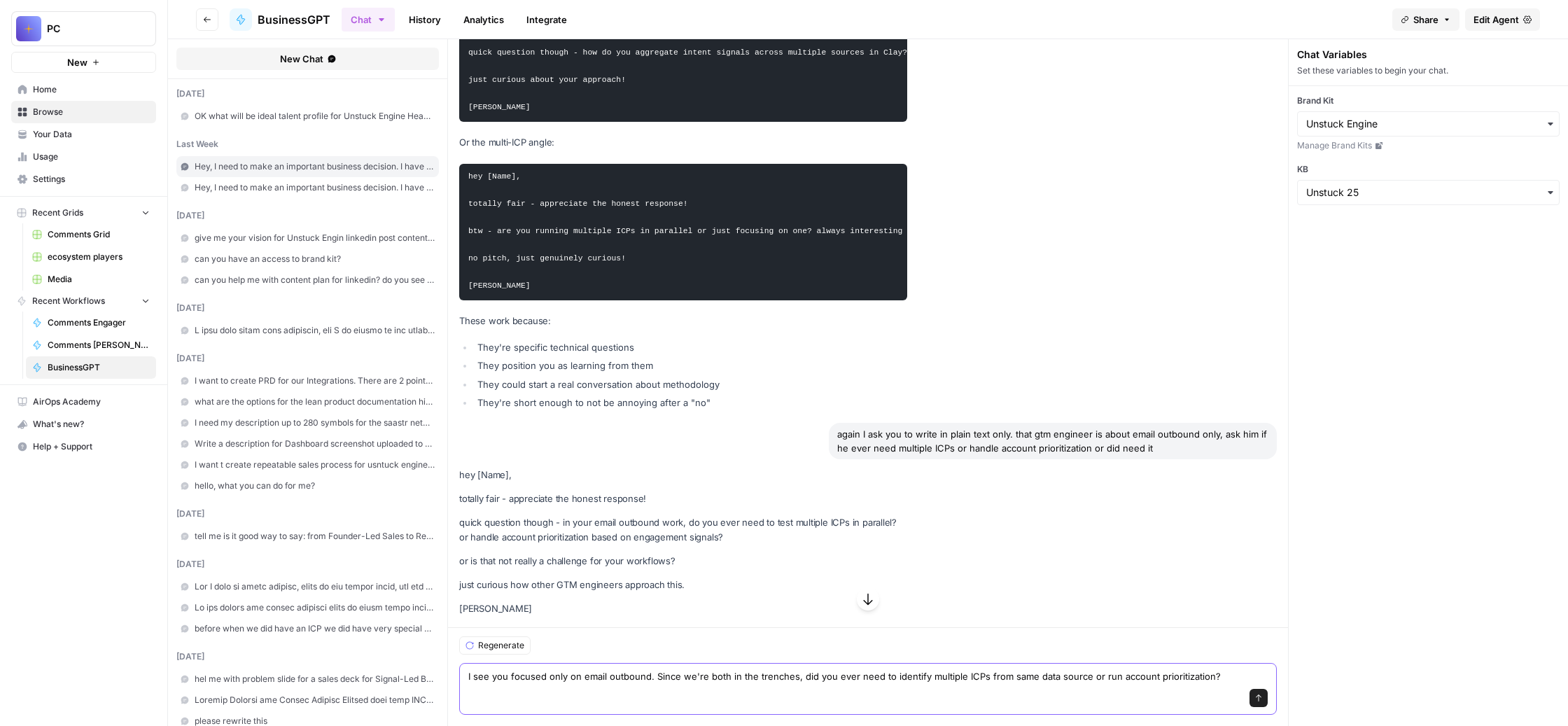
click at [1021, 669] on textarea "I see you focused only on email outbound. Since we're both in the trenches, did…" at bounding box center [867, 676] width 799 height 14
click at [1223, 669] on textarea "I see you focused only on email outbound. Since we're both in the trenches, did…" at bounding box center [867, 676] width 799 height 14
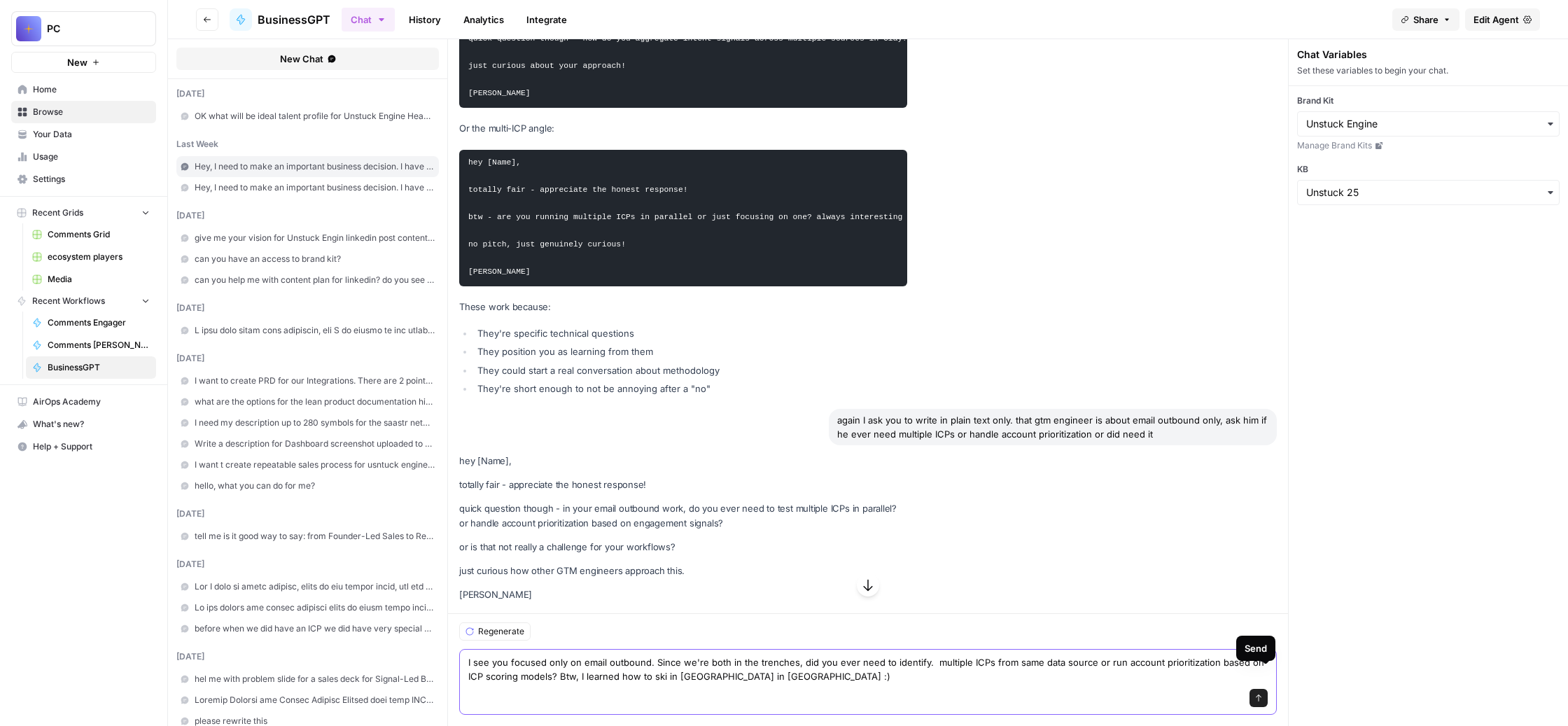
type textarea "I see you focused only on email outbound. Since we're both in the trenches, did…"
click at [1263, 693] on icon "submit" at bounding box center [1258, 697] width 9 height 9
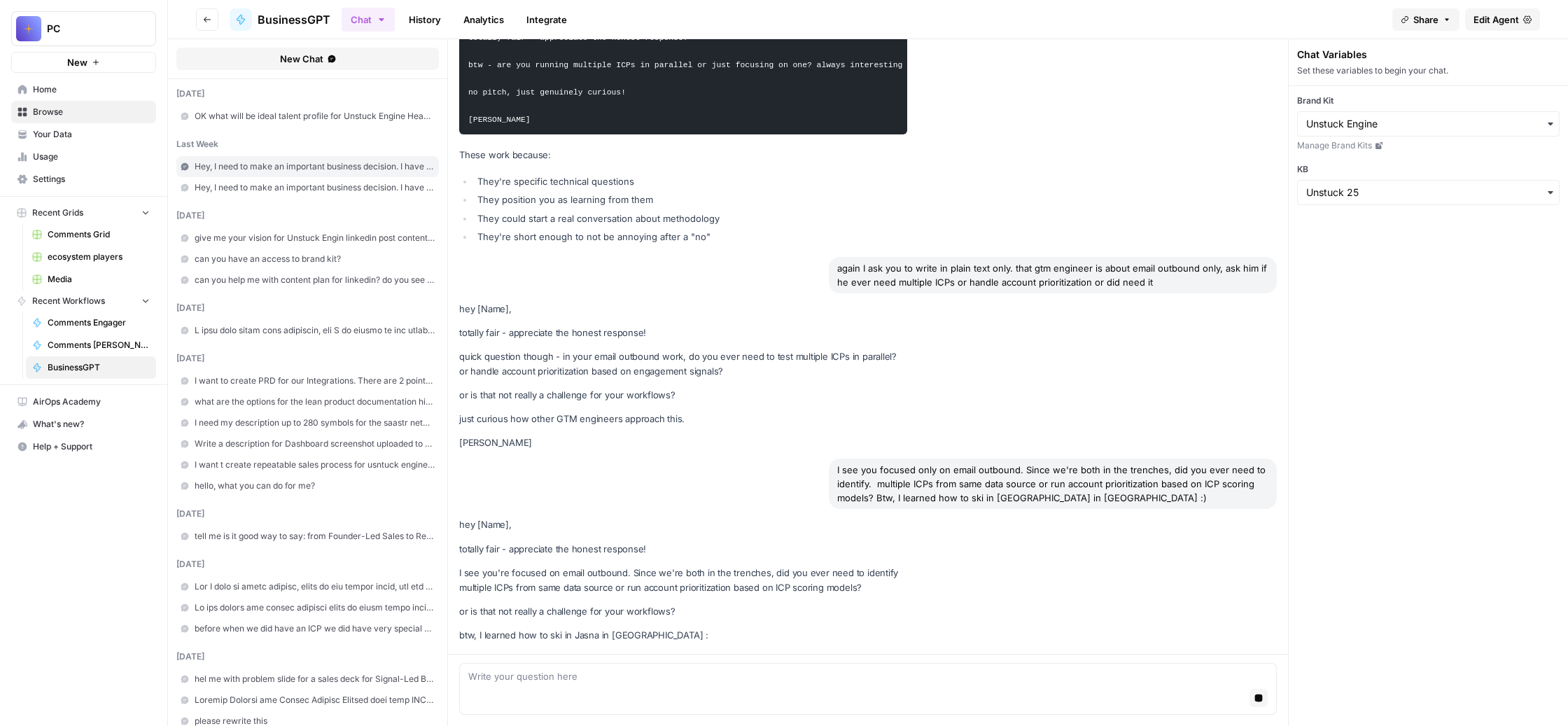
scroll to position [28285, 0]
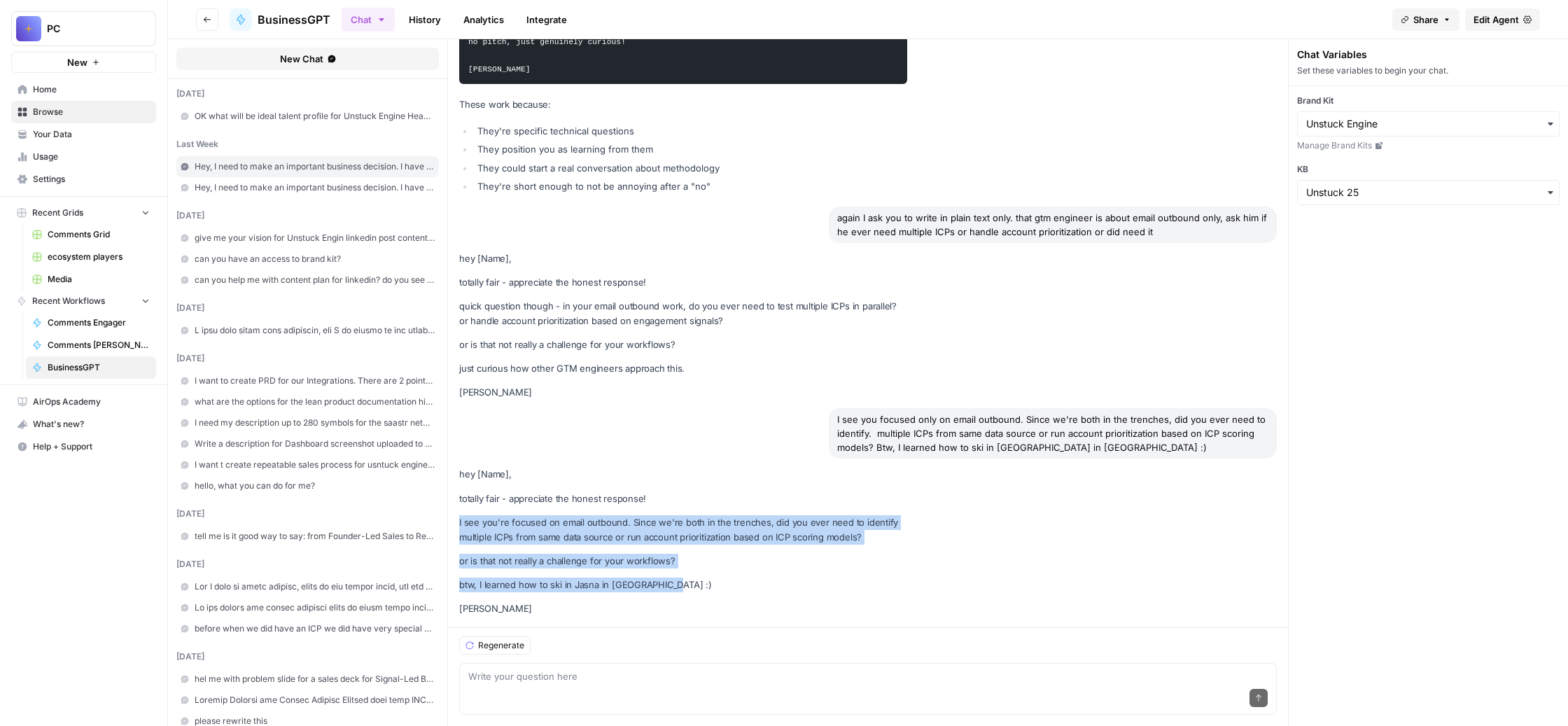
drag, startPoint x: 842, startPoint y: 563, endPoint x: 520, endPoint y: 464, distance: 336.9
copy div "I see you're focused on email outbound. Since we're both in the trenches, did y…"
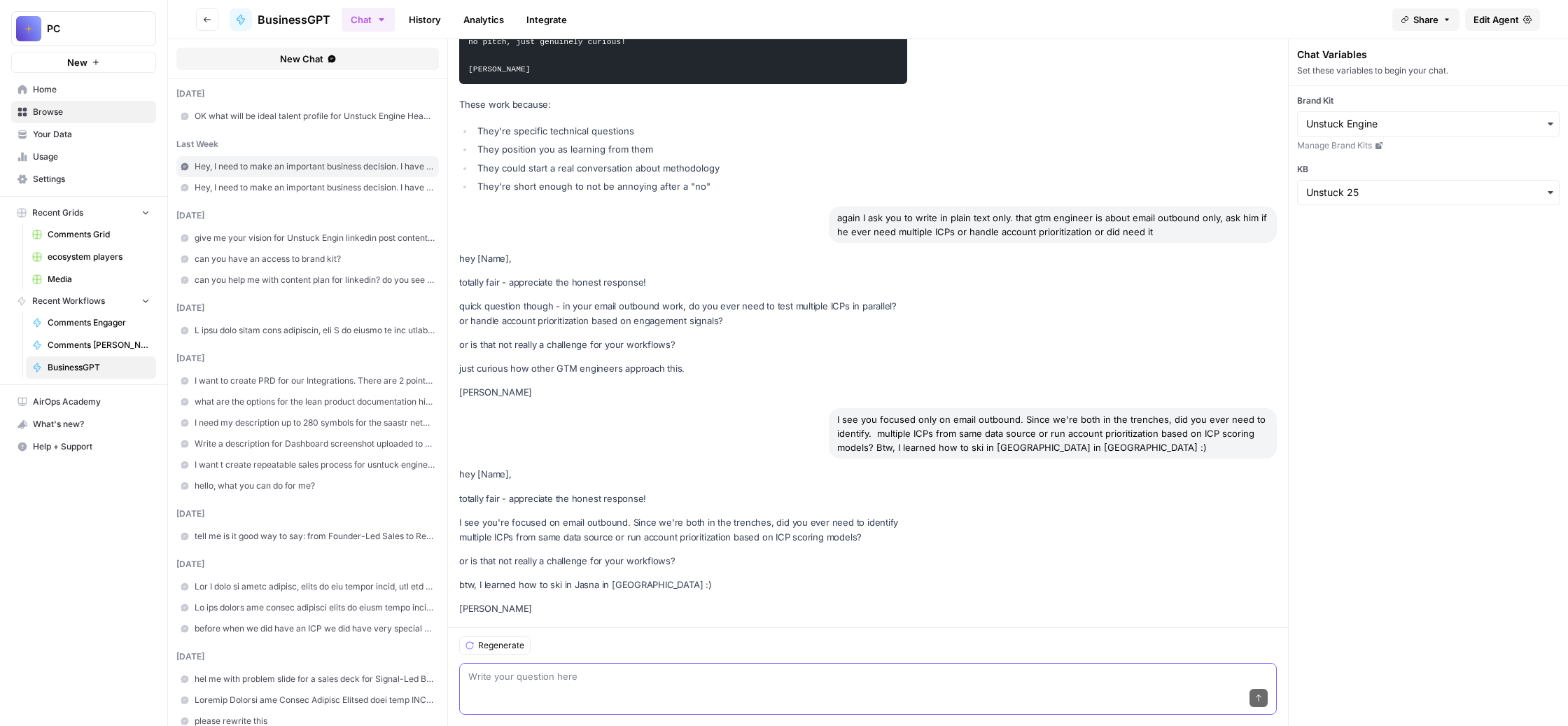
click at [640, 669] on textarea at bounding box center [867, 676] width 799 height 14
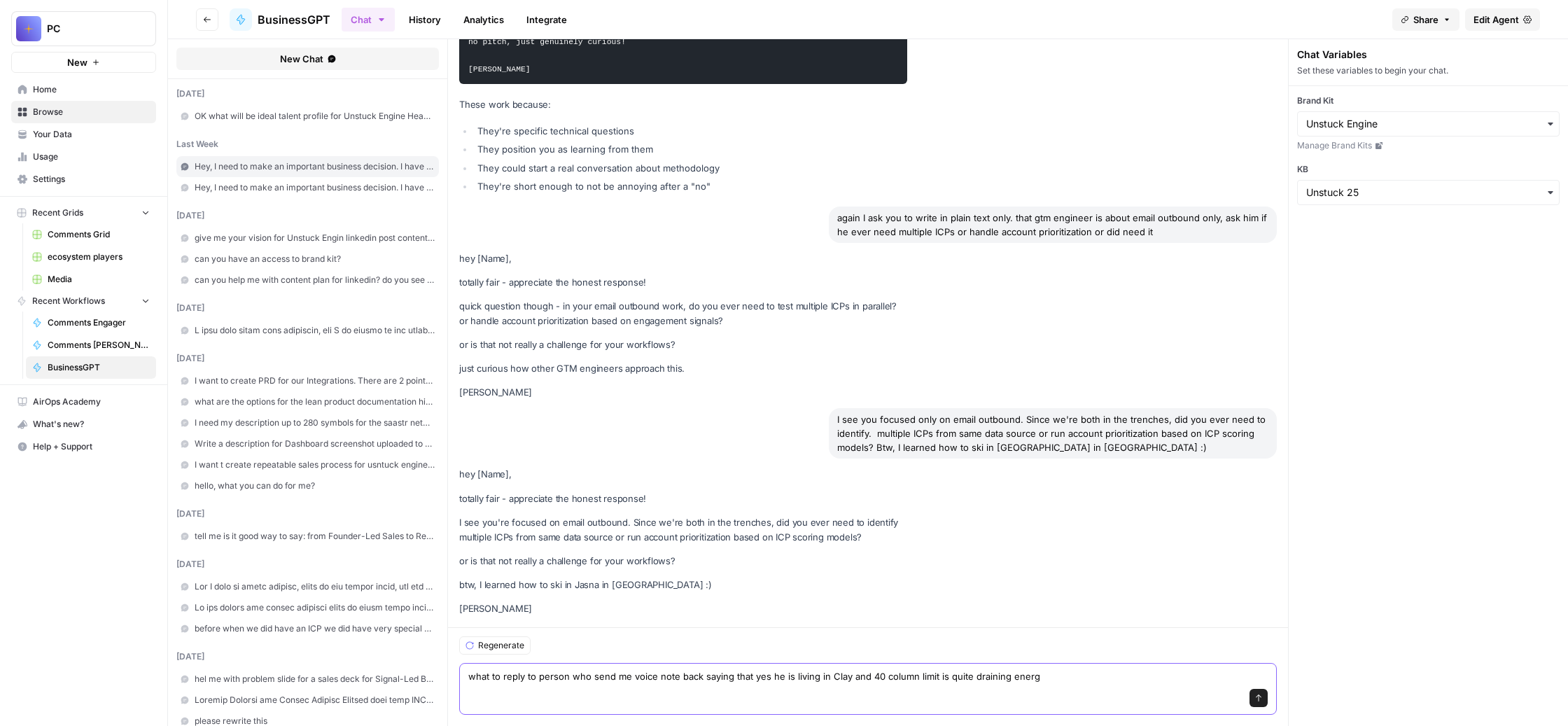
type textarea "what to reply to person who send me voice note back saying that yes he is livin…"
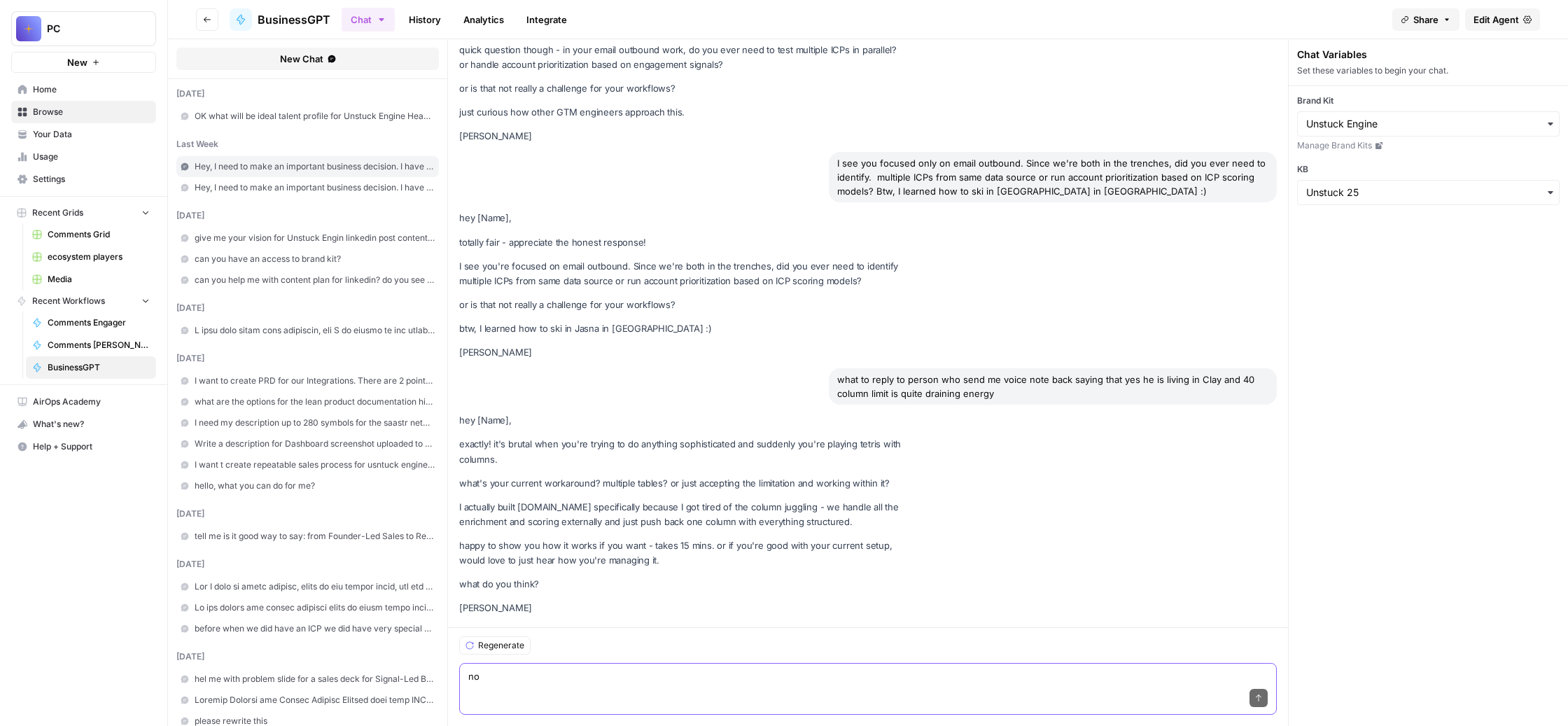
scroll to position [28709, 0]
type textarea "n"
type textarea "I"
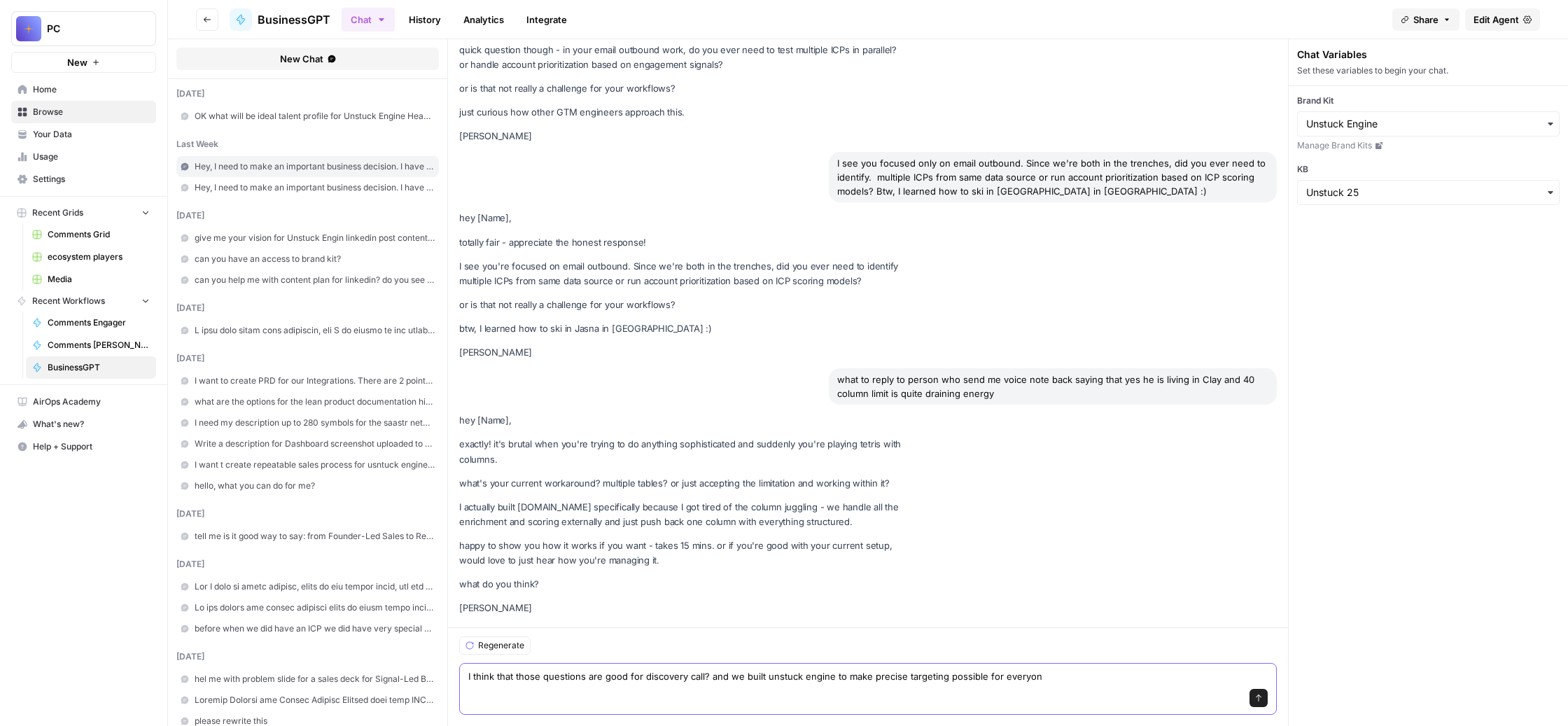
type textarea "I think that those questions are good for discovery call? and we built unstuck …"
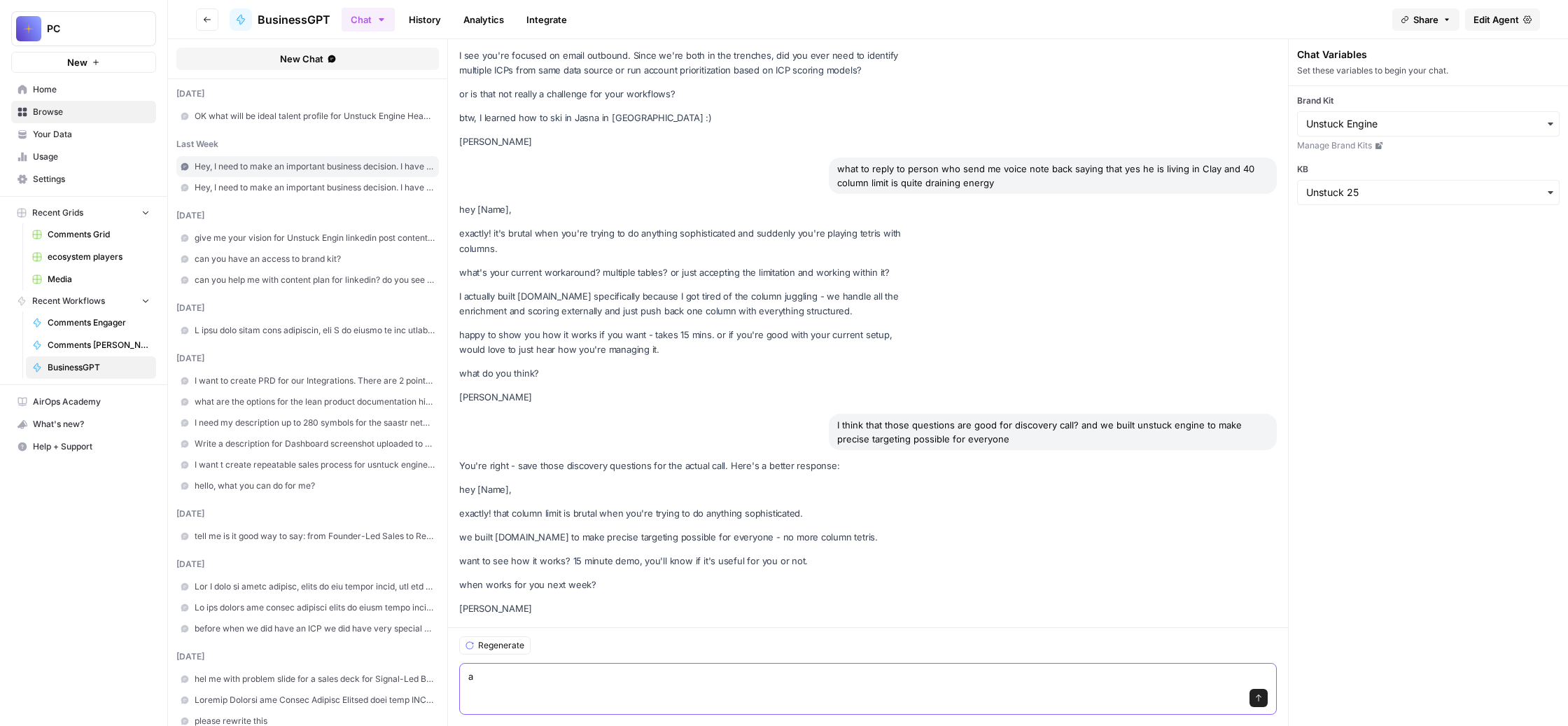
scroll to position [29025, 0]
type textarea "again he is in Pakistan"
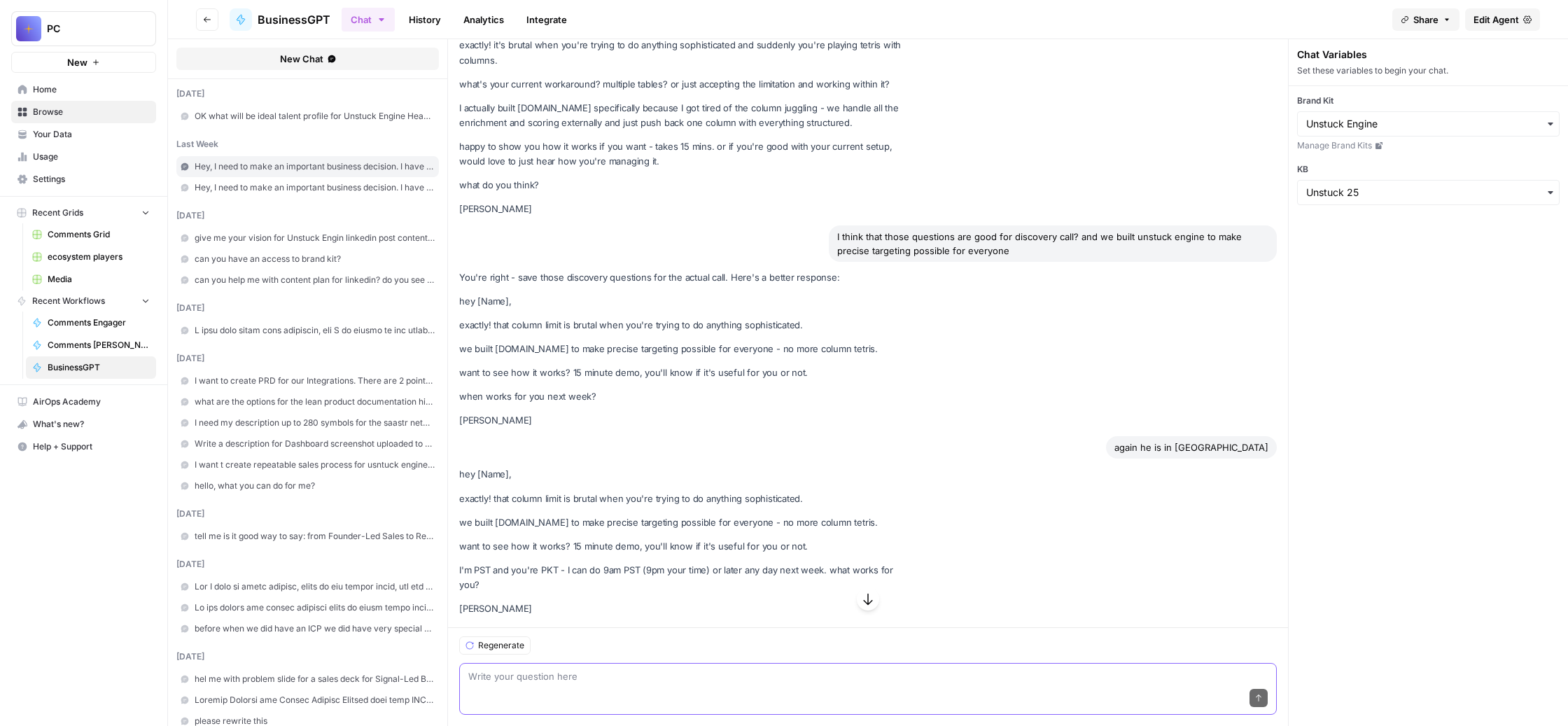
scroll to position [29286, 0]
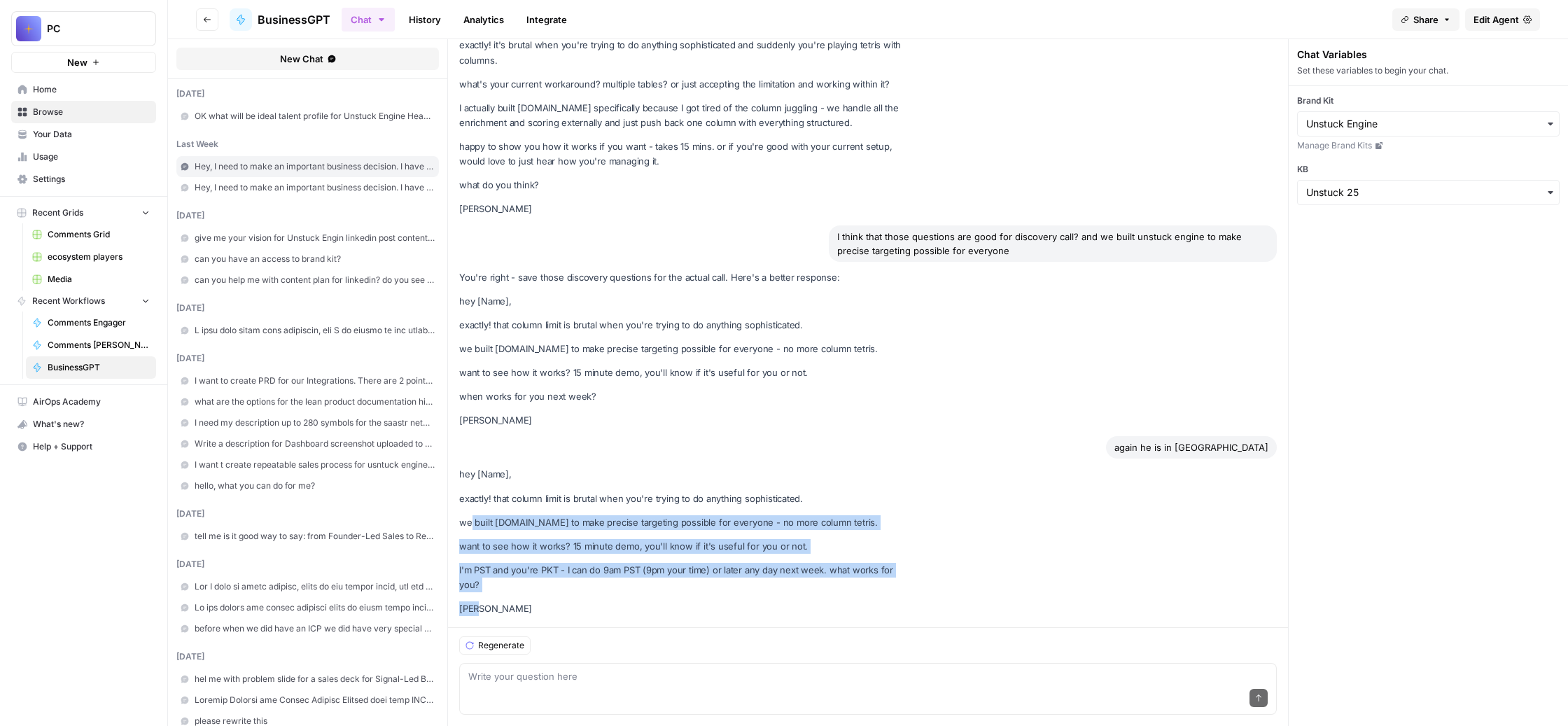
drag, startPoint x: 565, startPoint y: 557, endPoint x: 547, endPoint y: 443, distance: 115.4
click at [547, 467] on div "hey [Name], exactly! that column limit is brutal when you're trying to do anyth…" at bounding box center [682, 541] width 448 height 149
drag, startPoint x: 1217, startPoint y: 520, endPoint x: 522, endPoint y: 407, distance: 704.1
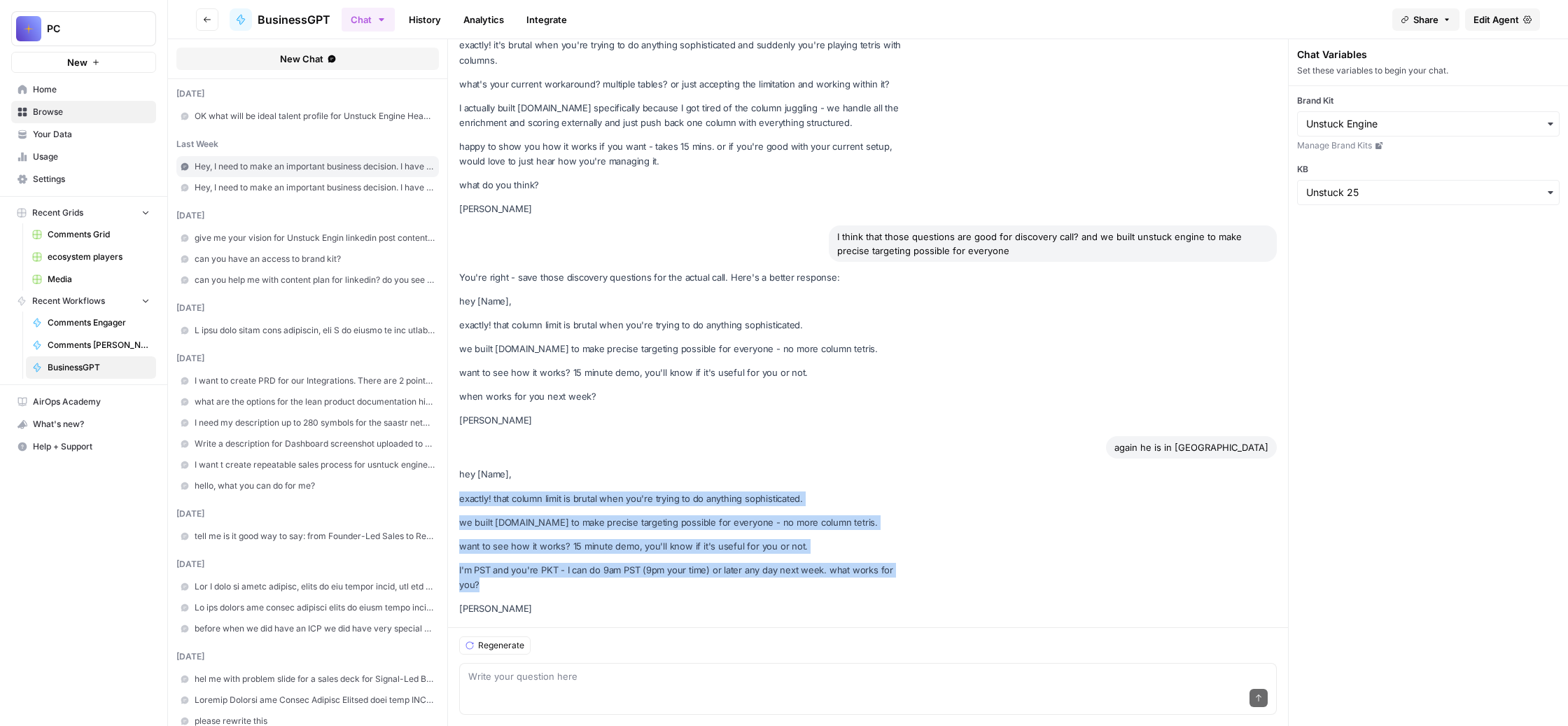
copy div "exactly! that column limit is brutal when you're trying to do anything sophisti…"
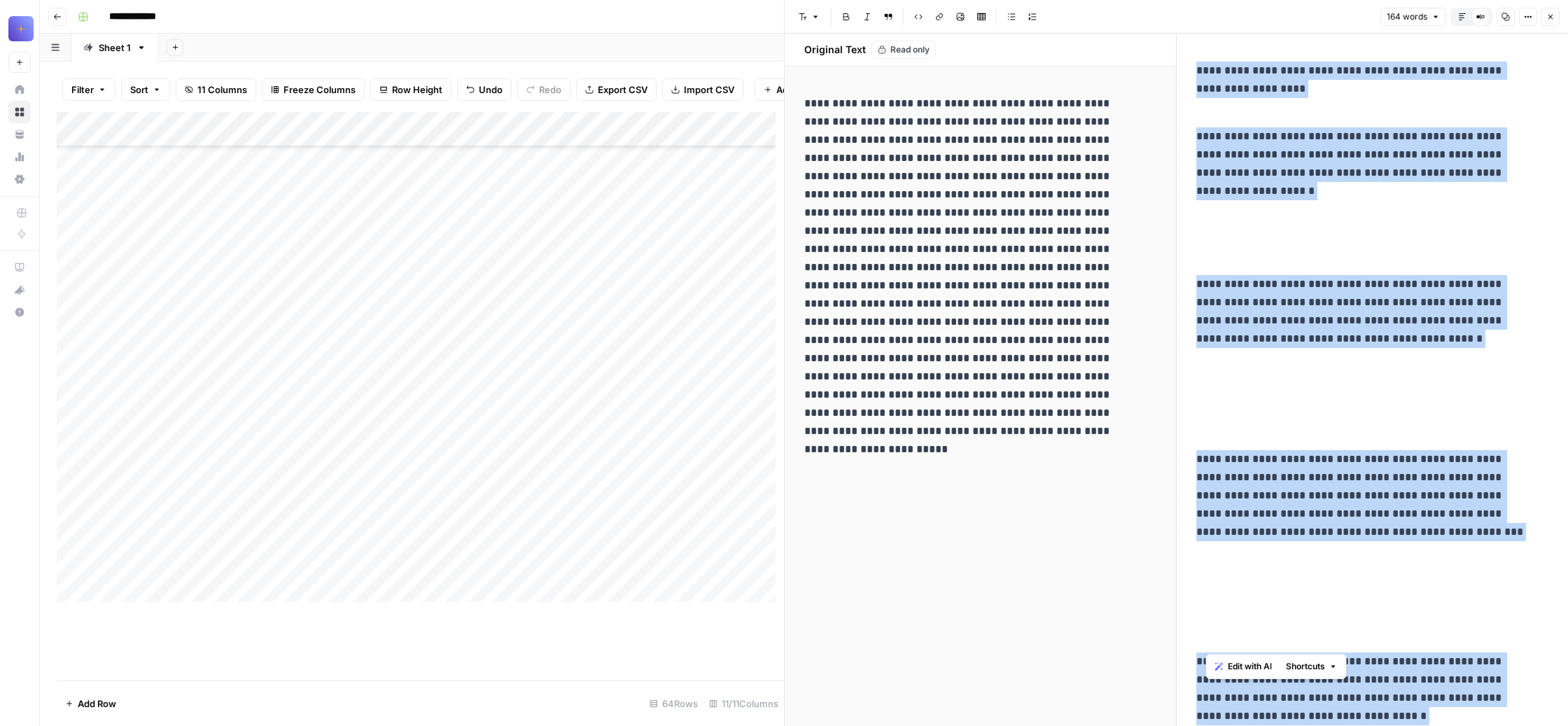
scroll to position [318, 0]
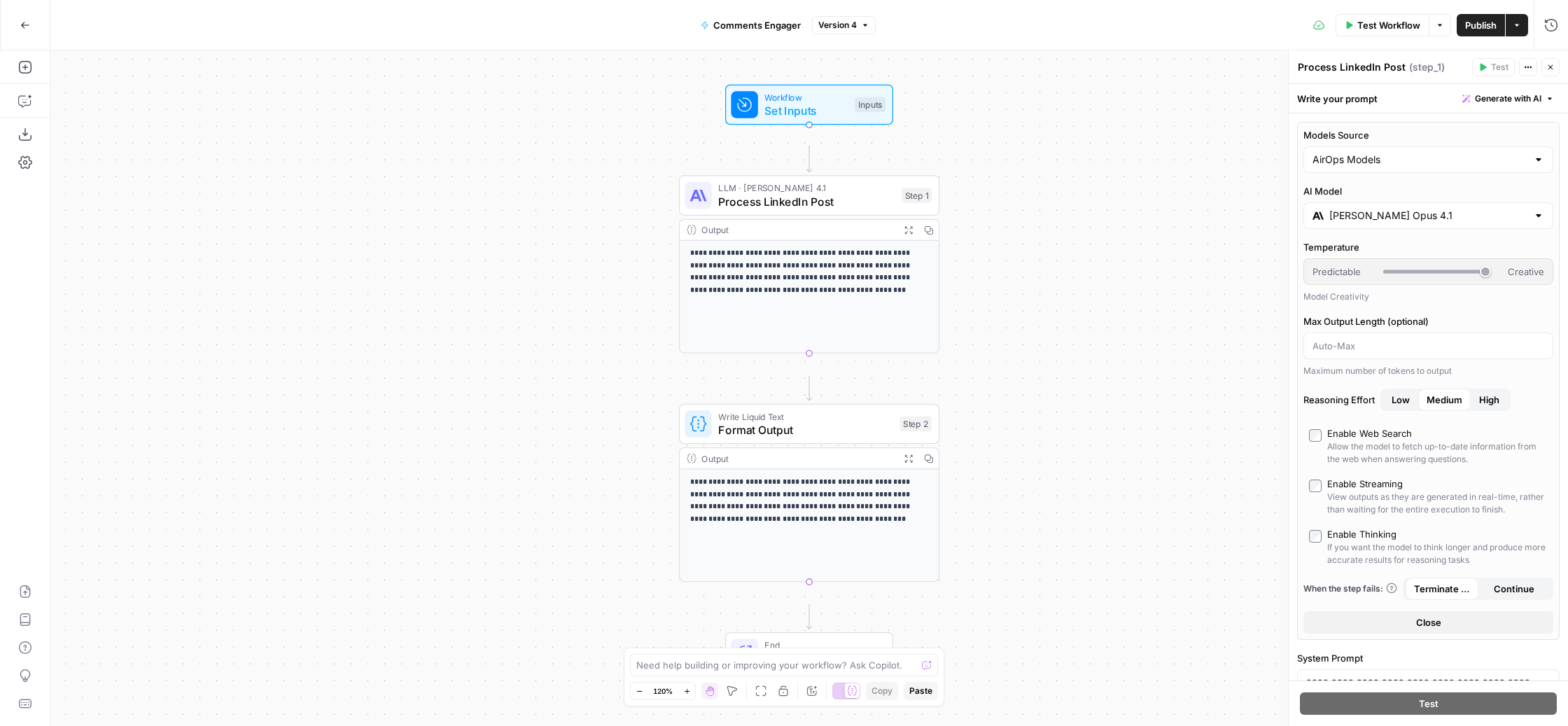
scroll to position [713, 2]
